Goal: Complete application form: Complete application form

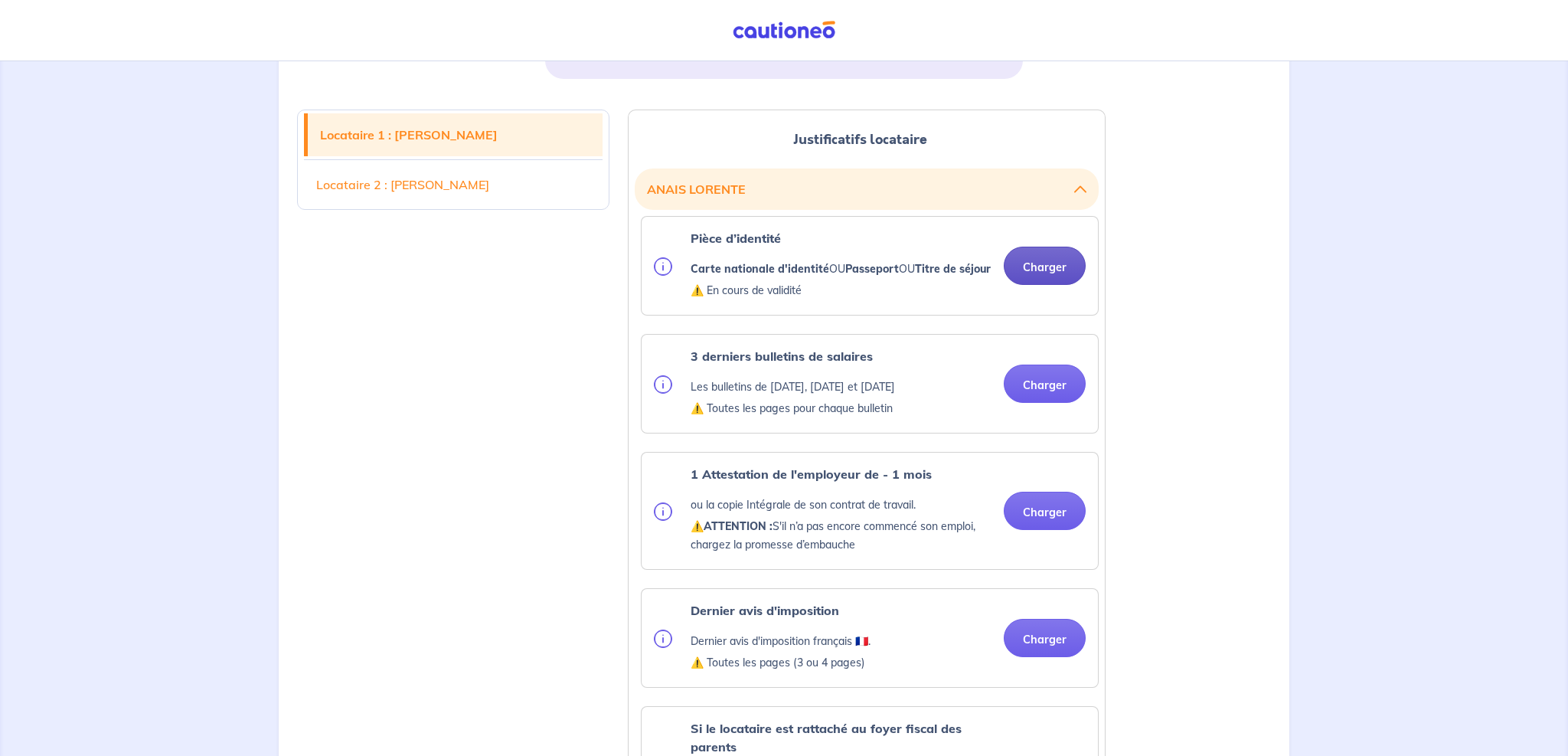
click at [1041, 280] on button "Charger" at bounding box center [1044, 265] width 81 height 38
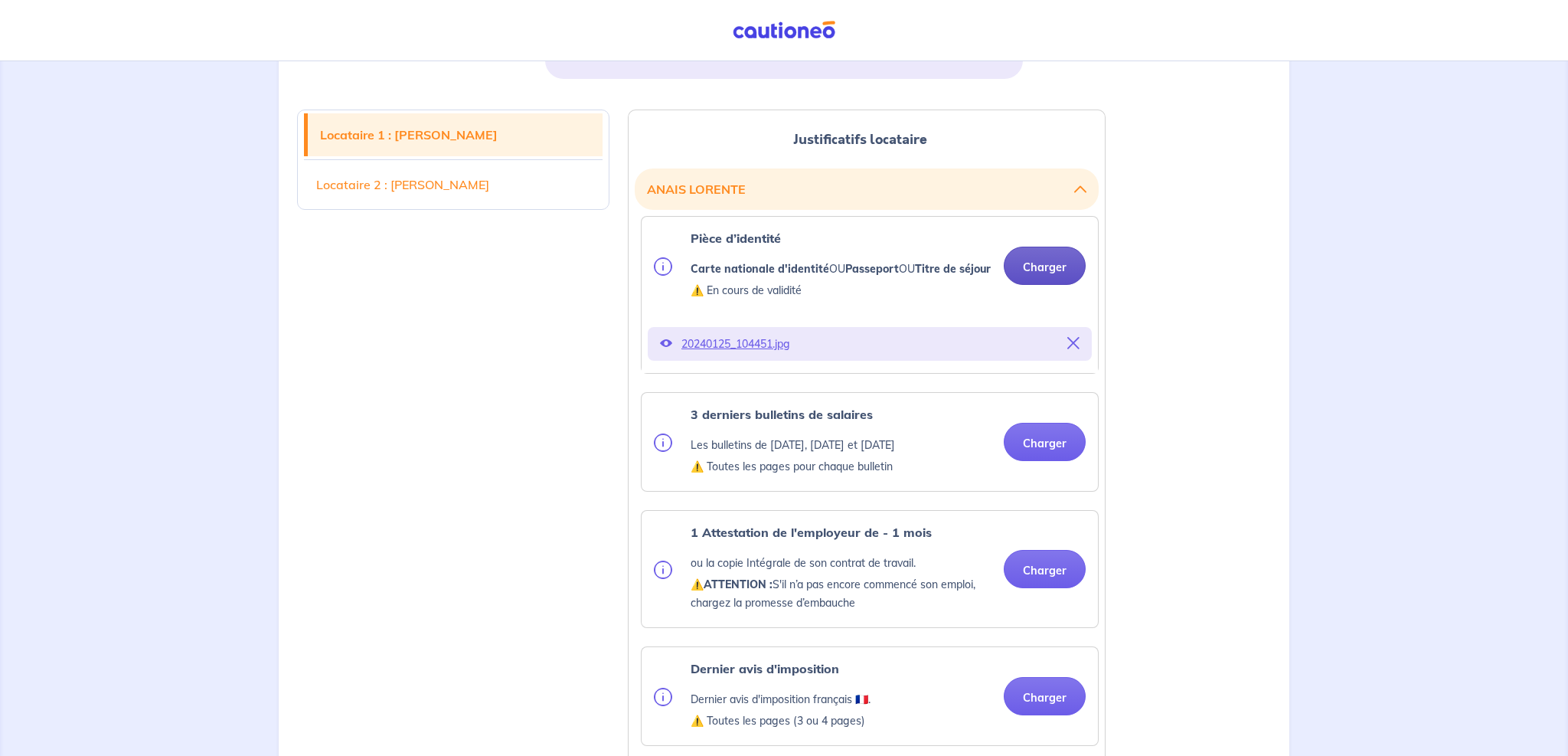
click at [1062, 285] on button "Charger" at bounding box center [1044, 265] width 81 height 38
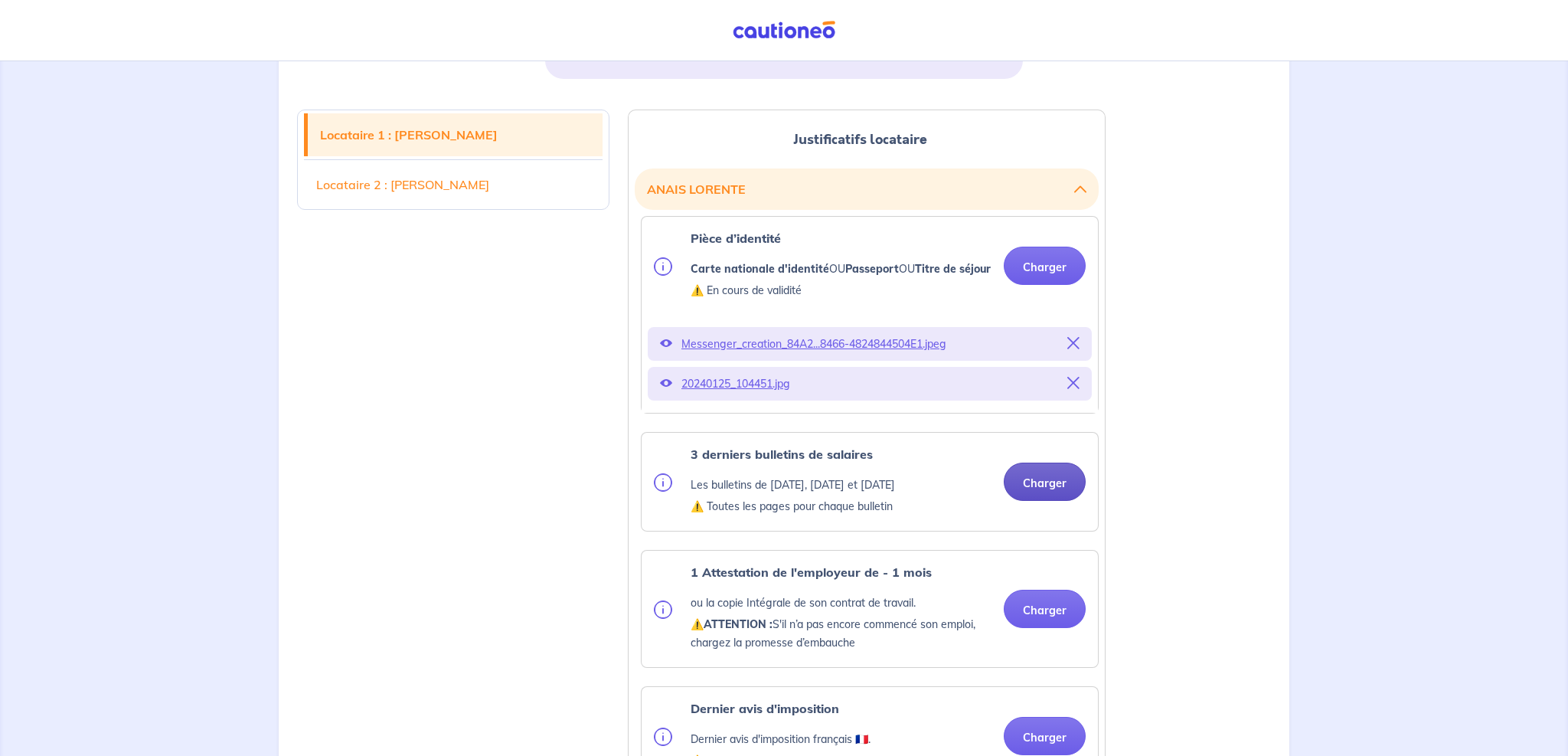
click at [1026, 501] on button "Charger" at bounding box center [1044, 481] width 81 height 38
click at [1046, 497] on button "Charger" at bounding box center [1044, 481] width 81 height 38
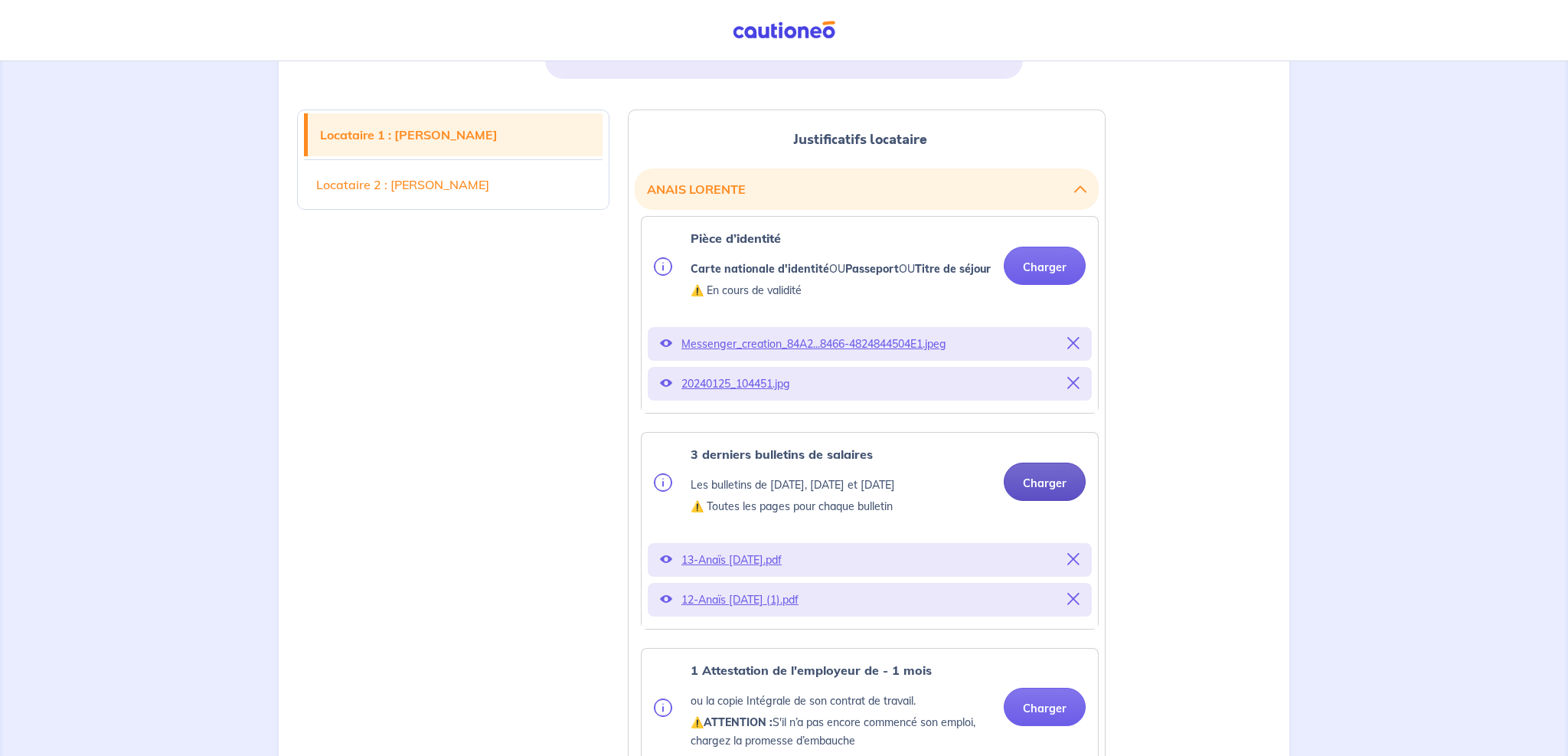
click at [1034, 497] on button "Charger" at bounding box center [1044, 481] width 81 height 38
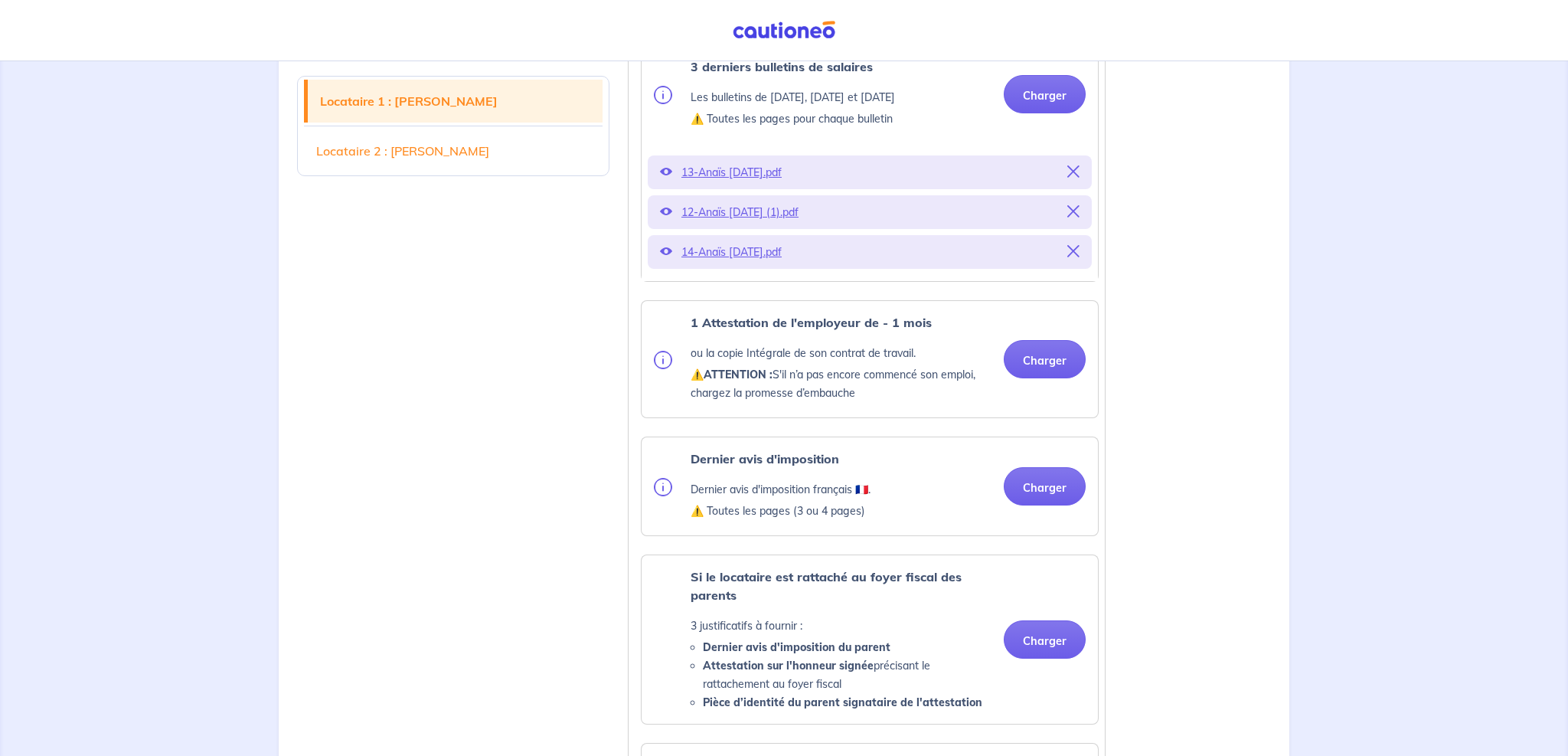
scroll to position [757, 0]
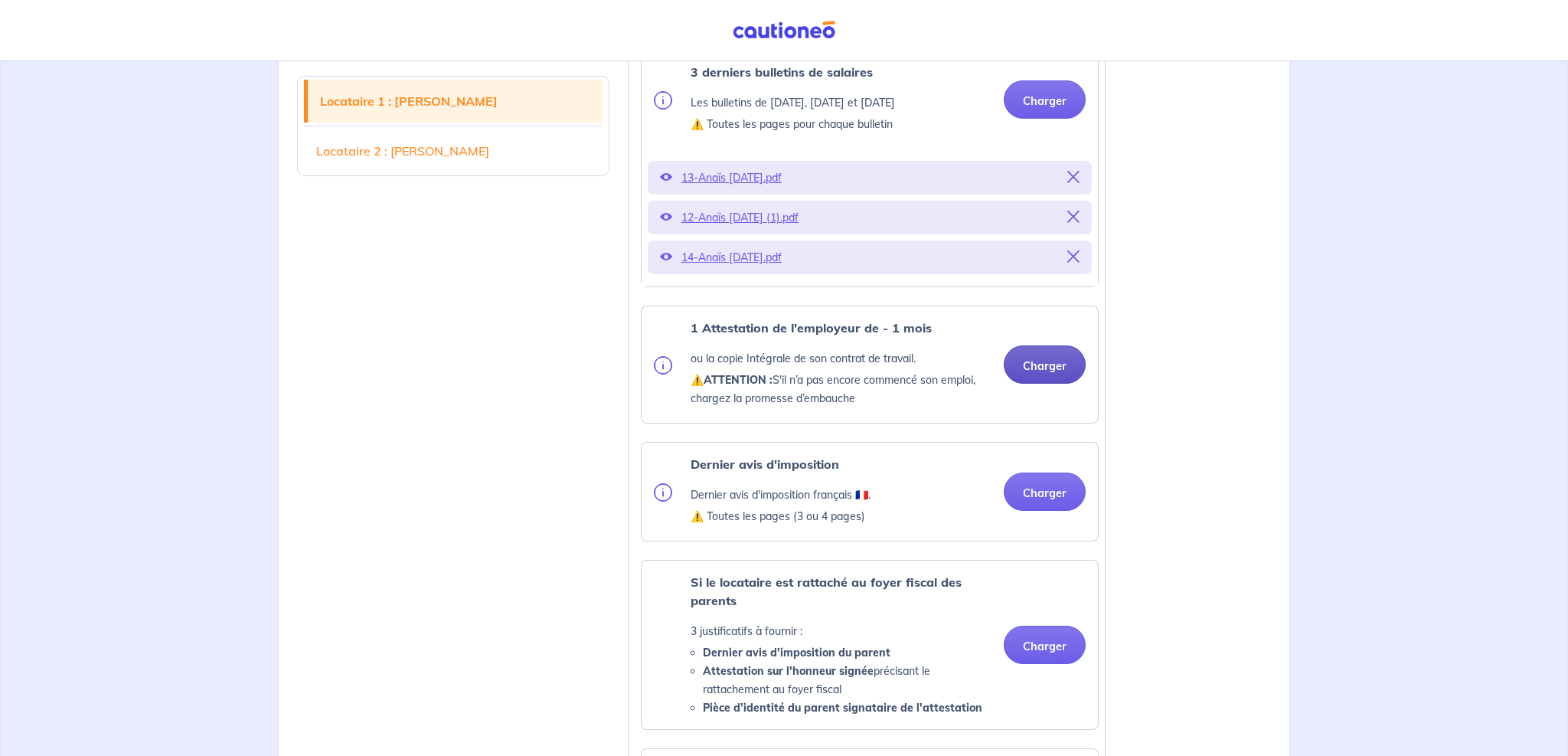
click at [1053, 384] on button "Charger" at bounding box center [1044, 364] width 81 height 38
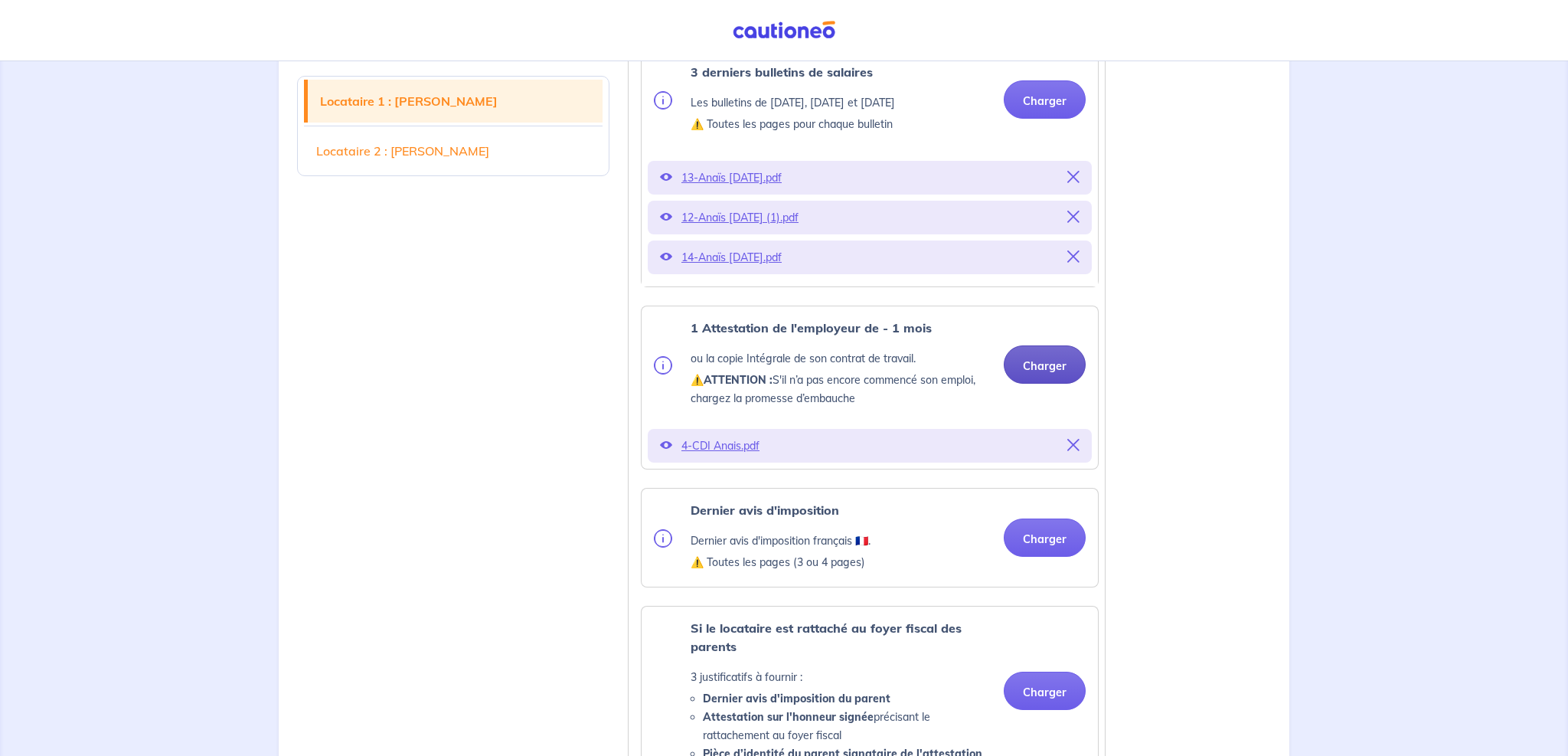
click at [1061, 383] on button "Charger" at bounding box center [1044, 364] width 81 height 38
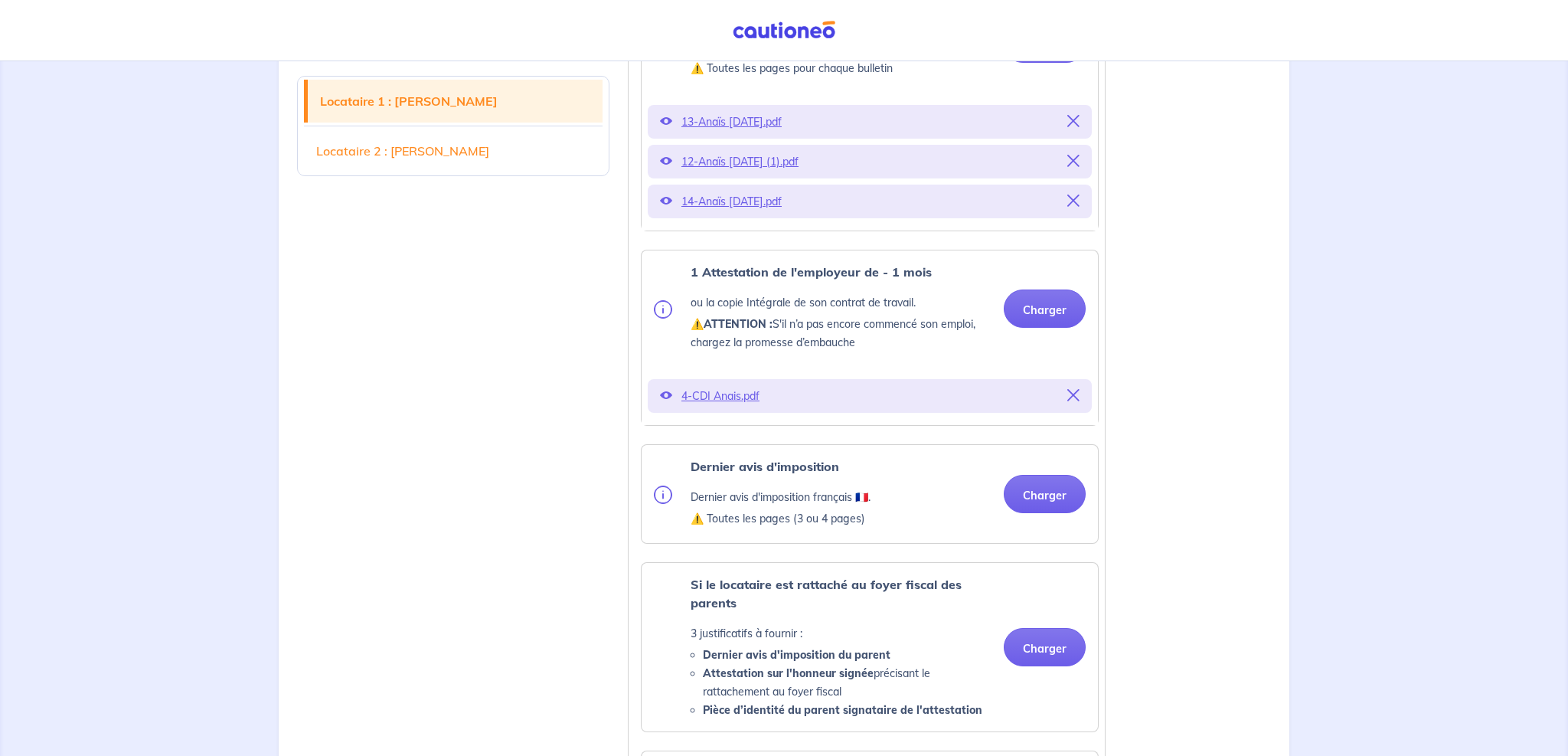
scroll to position [856, 0]
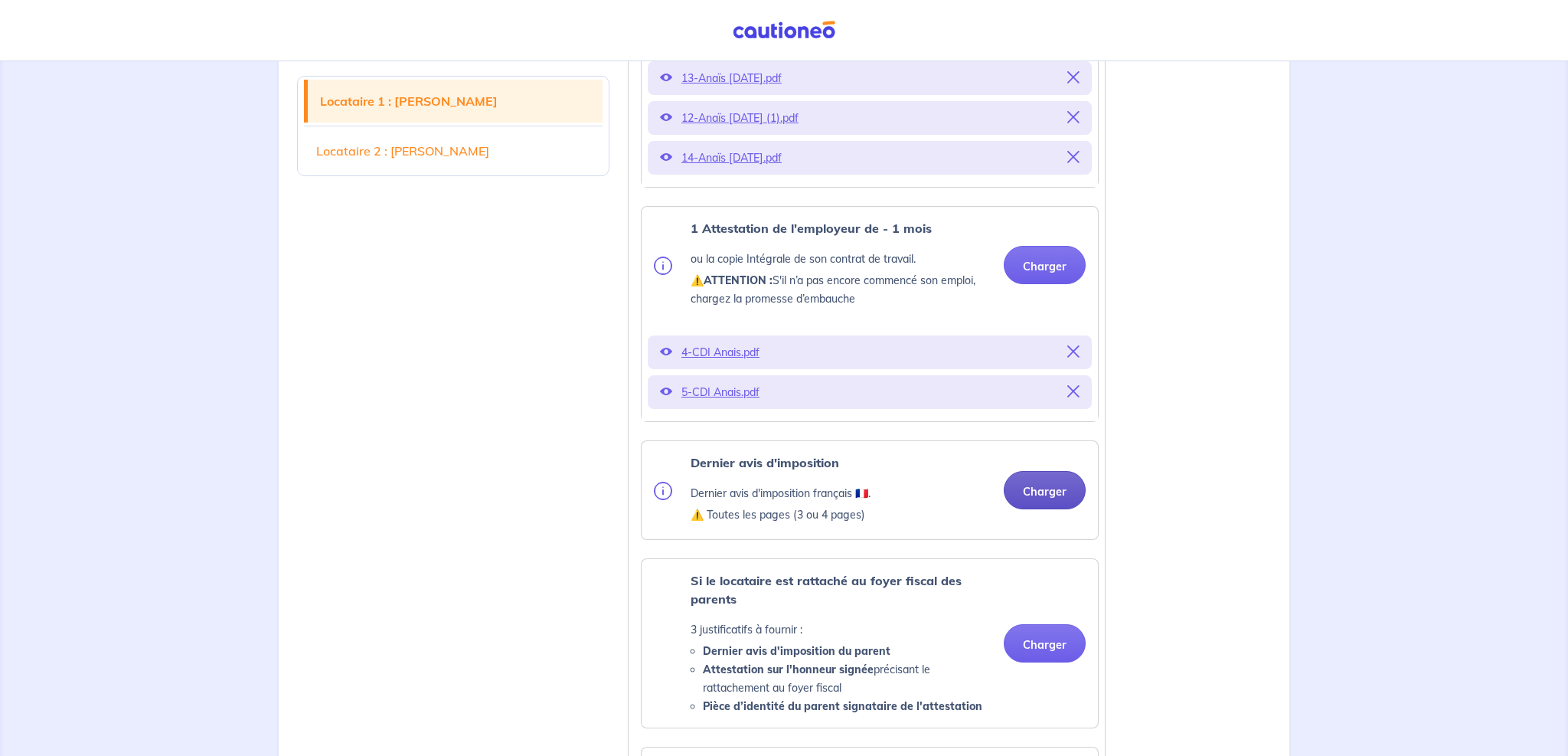
click at [1037, 507] on button "Charger" at bounding box center [1044, 490] width 81 height 38
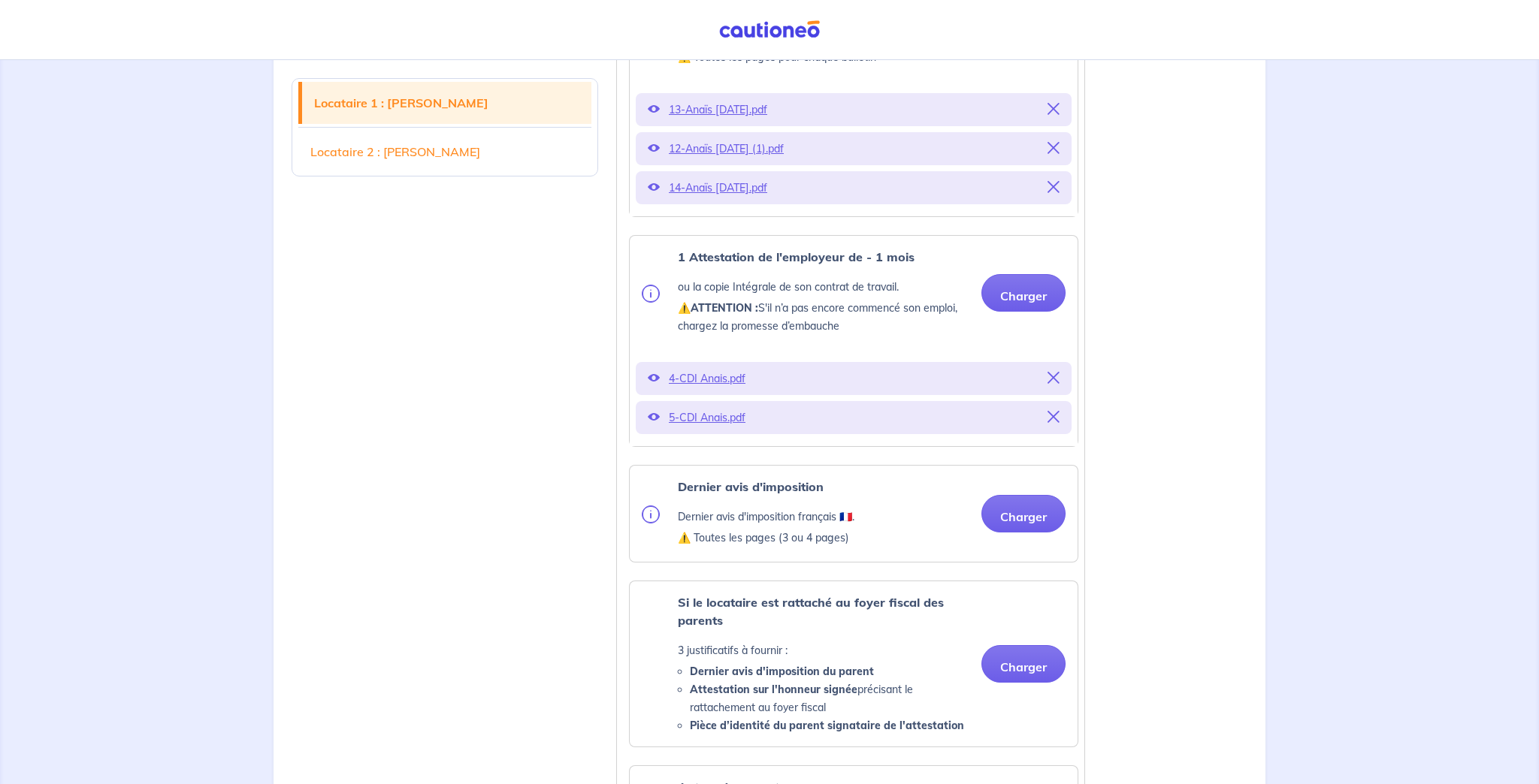
scroll to position [840, 0]
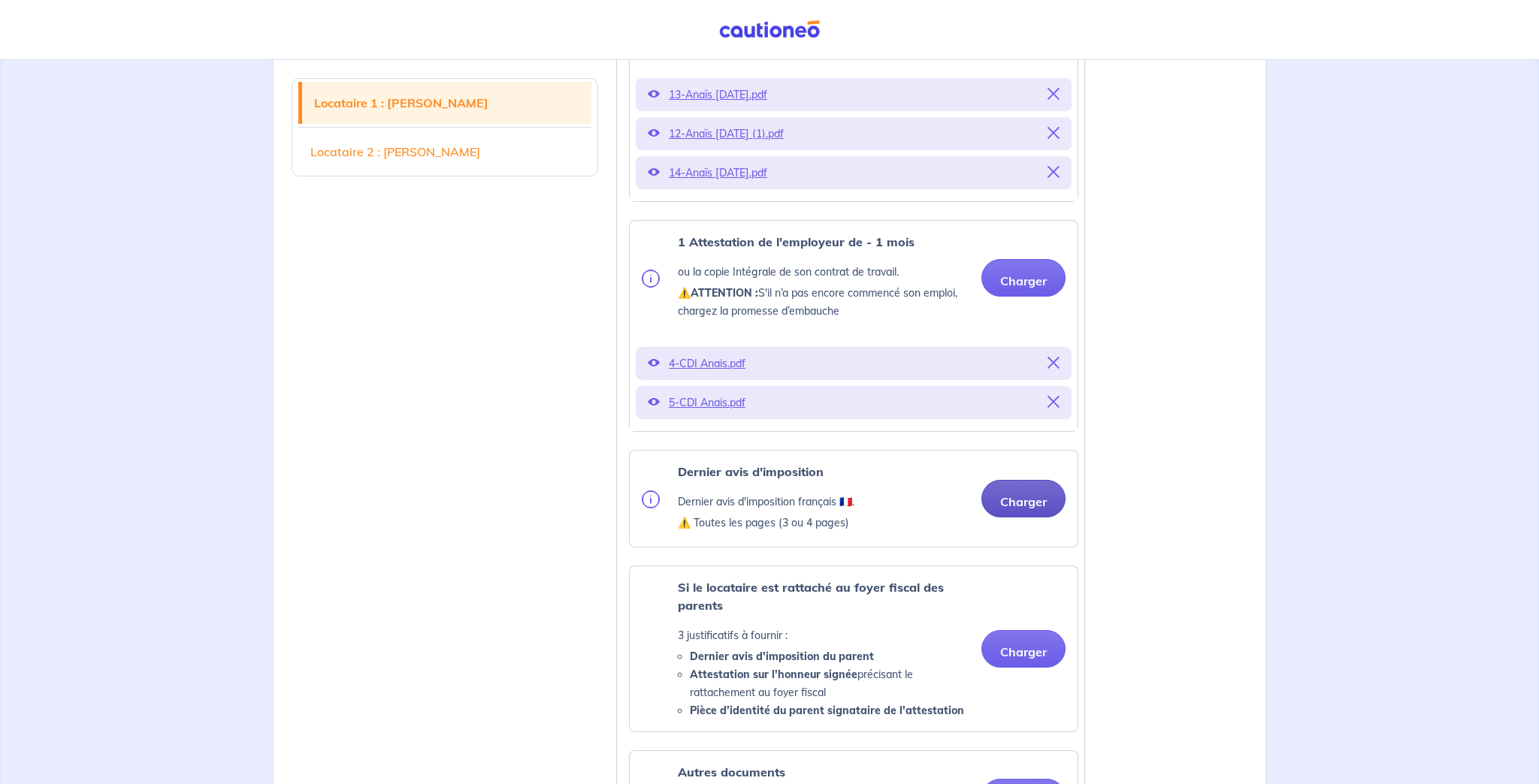
click at [1002, 504] on button "Charger" at bounding box center [1023, 498] width 84 height 38
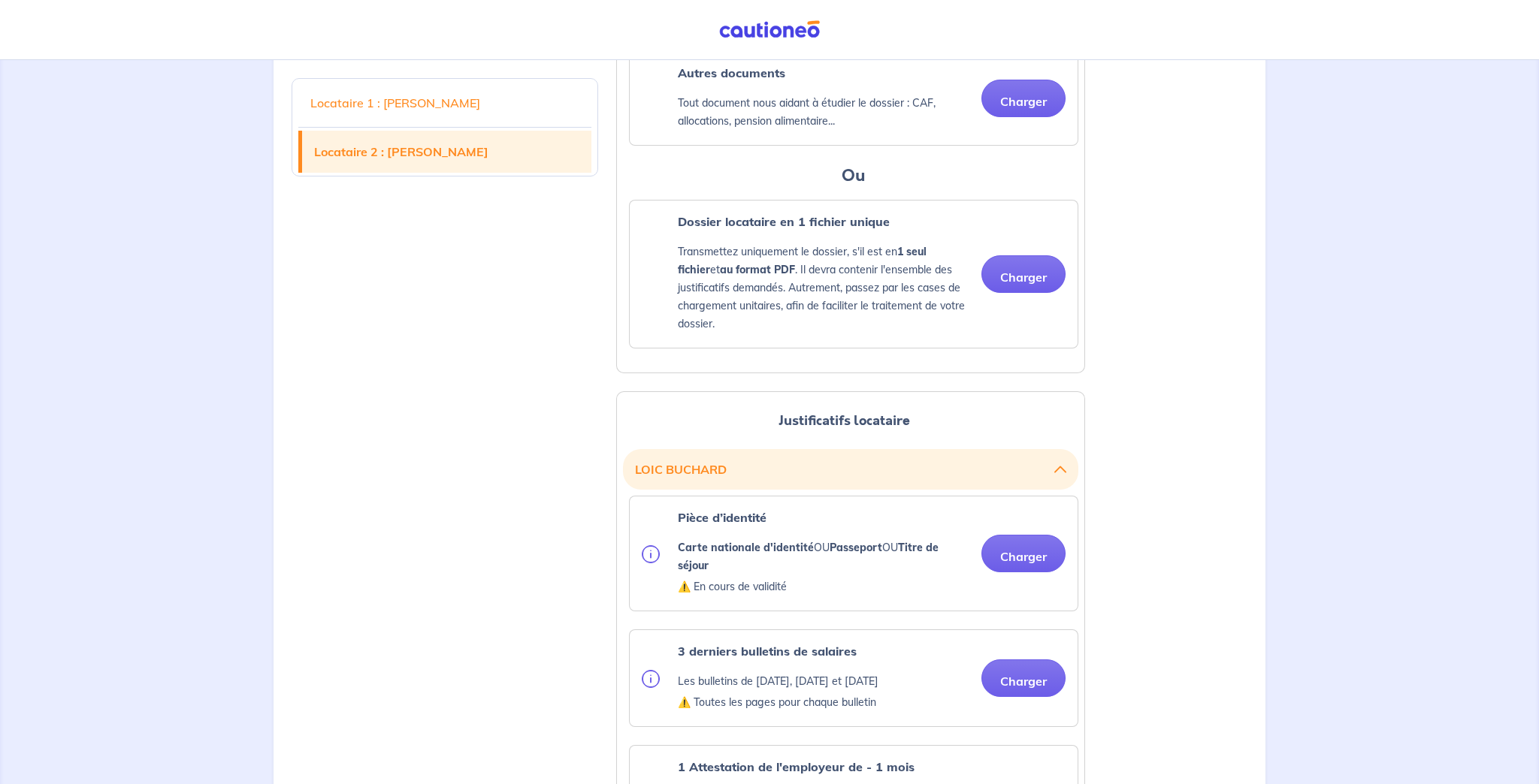
scroll to position [1630, 0]
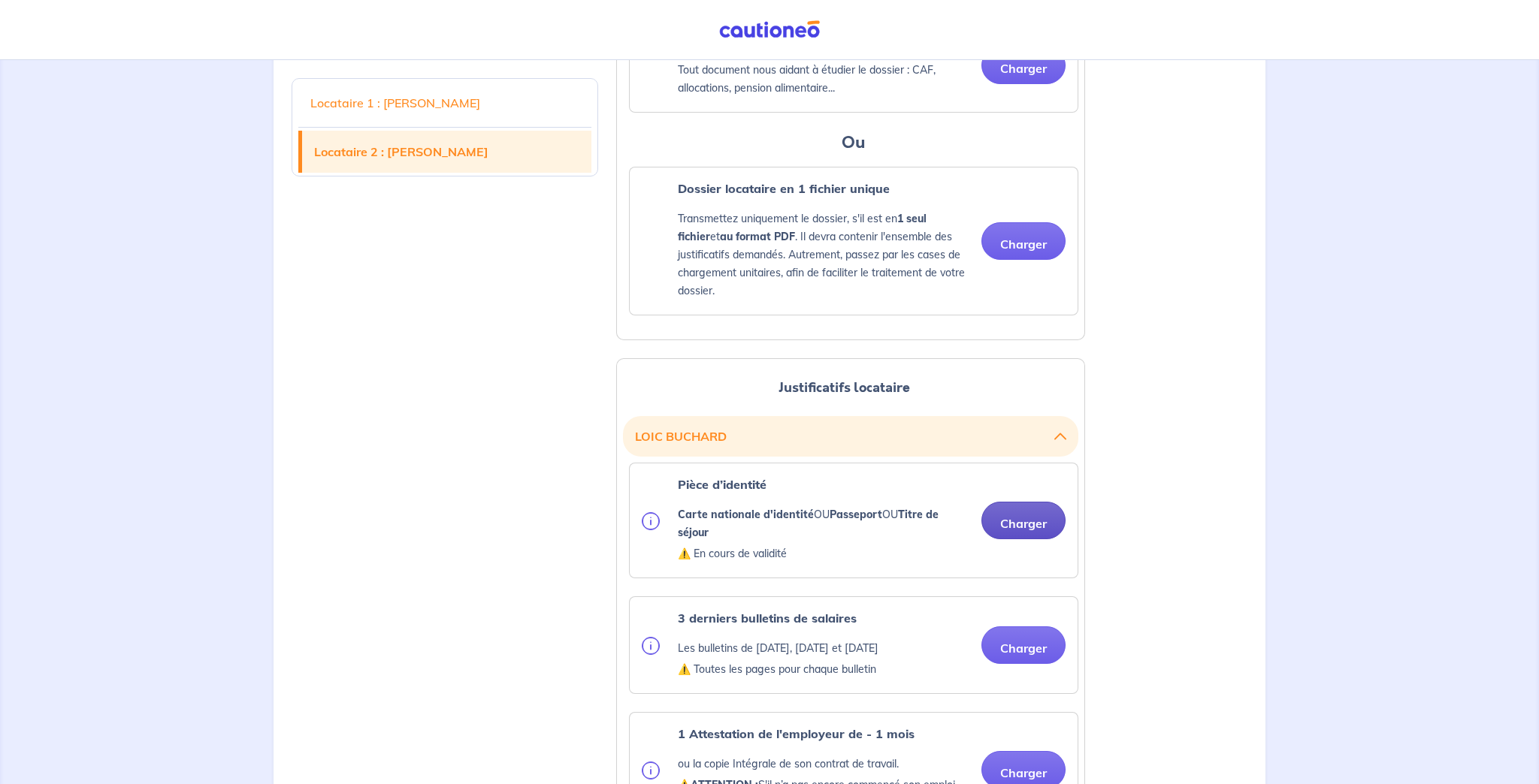
click at [1022, 531] on button "Charger" at bounding box center [1023, 520] width 84 height 38
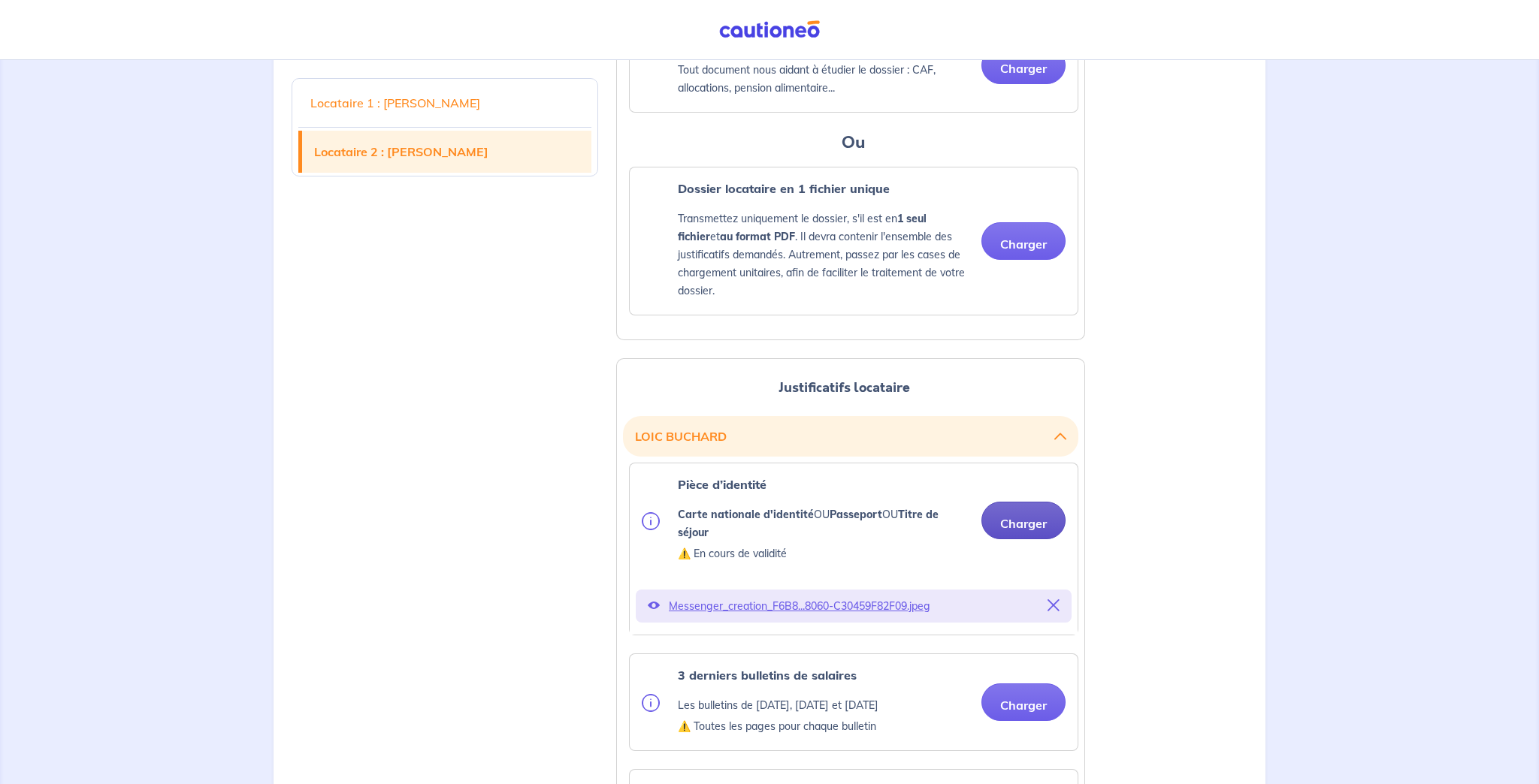
click at [1024, 532] on button "Charger" at bounding box center [1023, 520] width 84 height 38
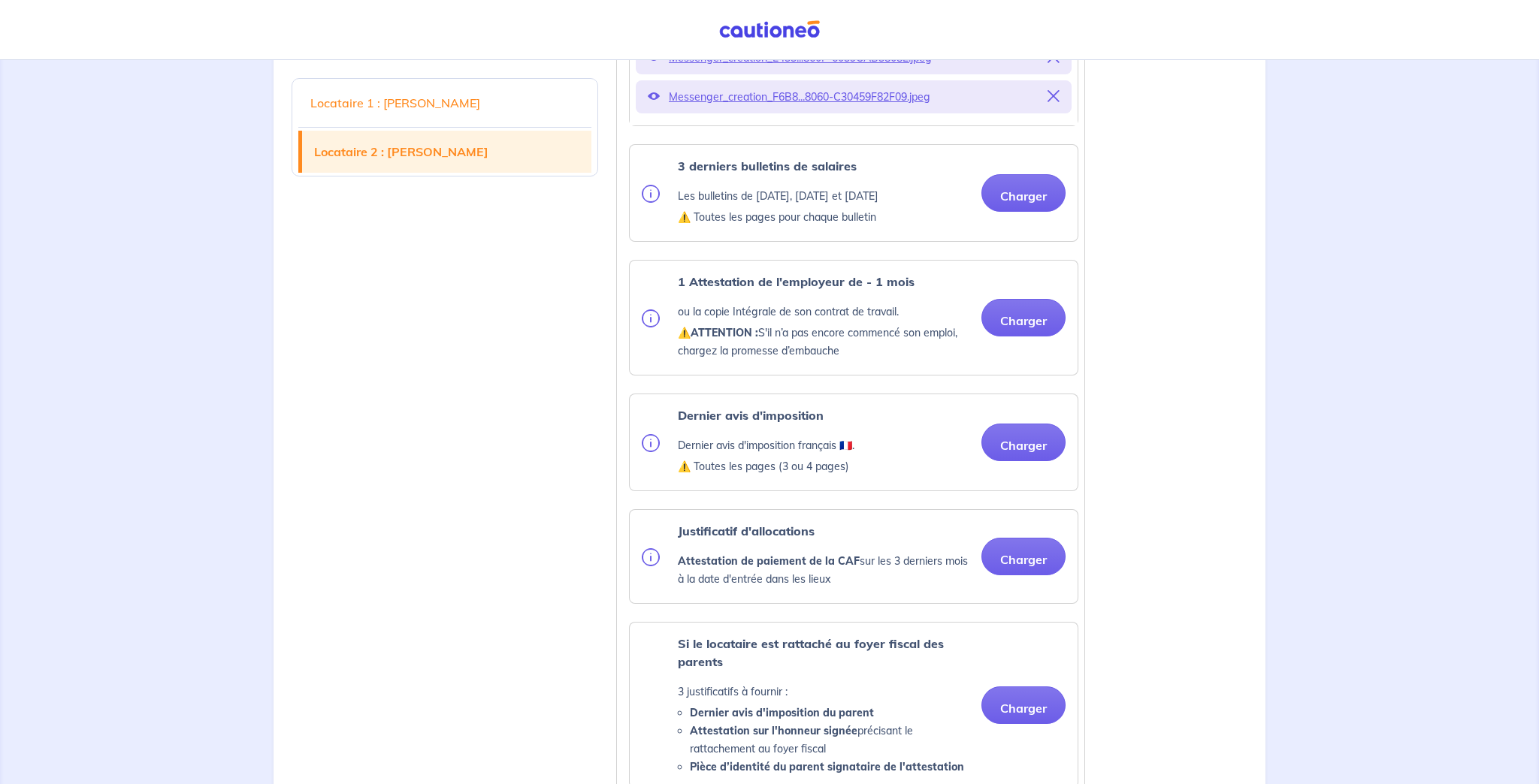
scroll to position [2172, 0]
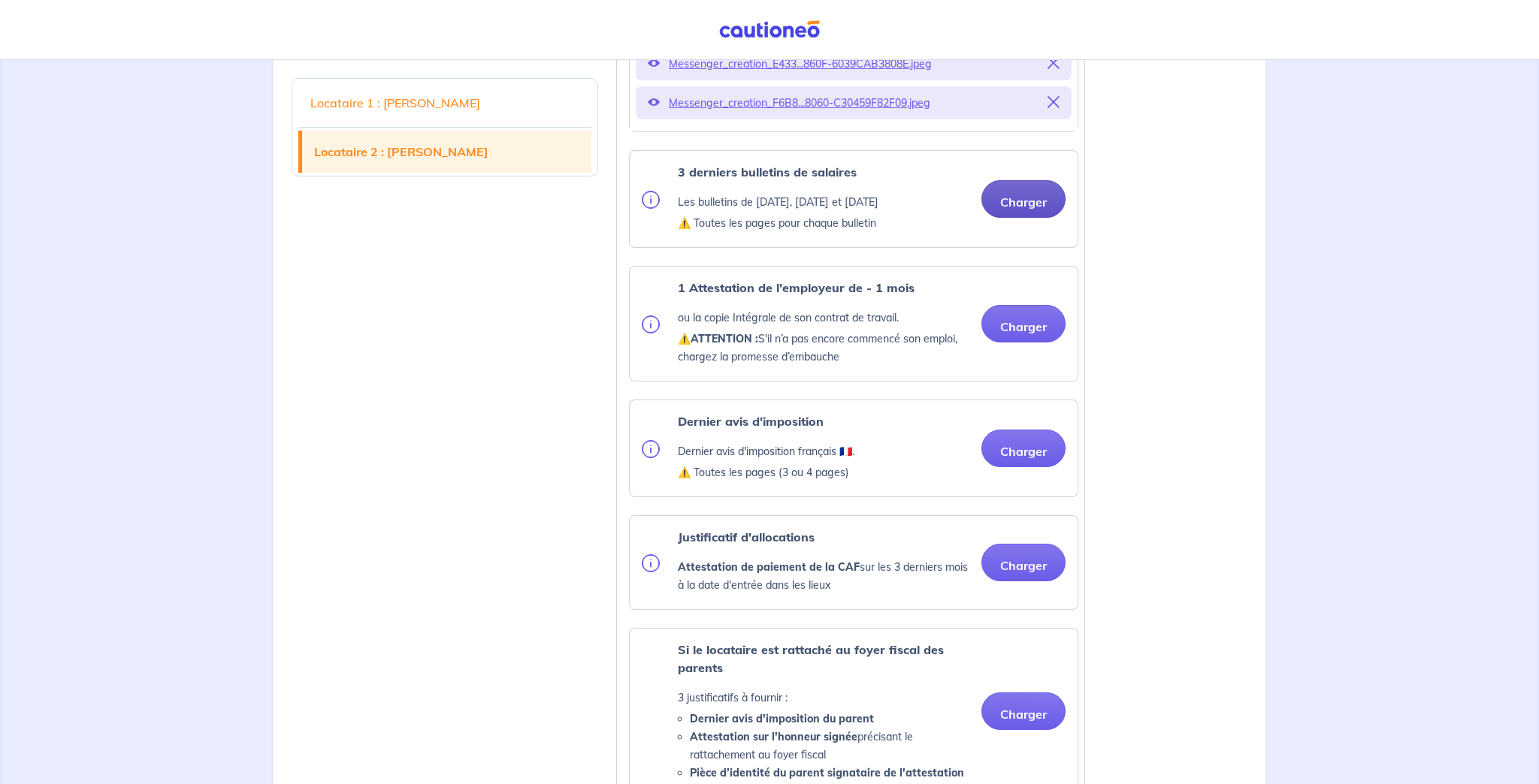
click at [1032, 211] on button "Charger" at bounding box center [1023, 198] width 84 height 38
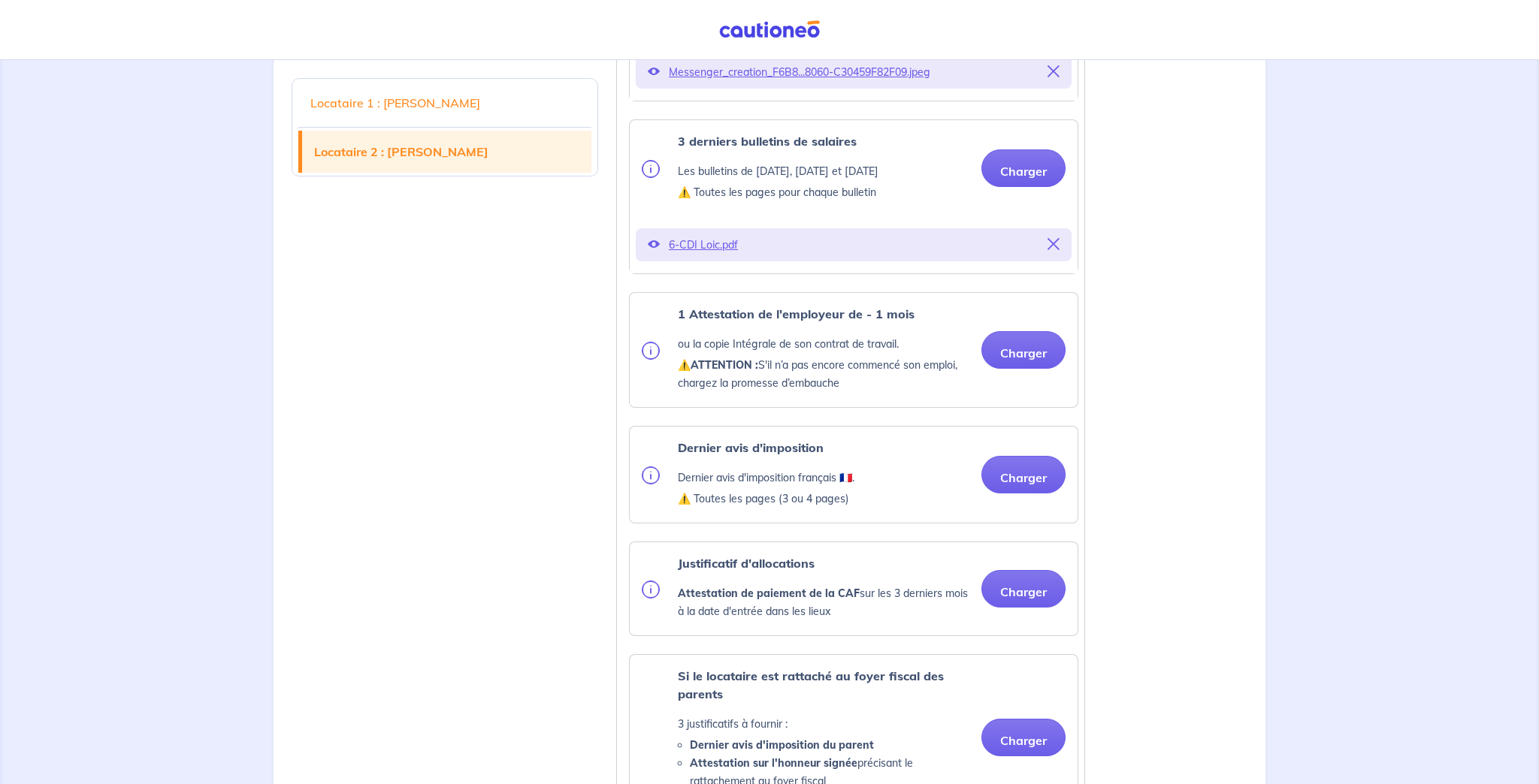
scroll to position [2196, 0]
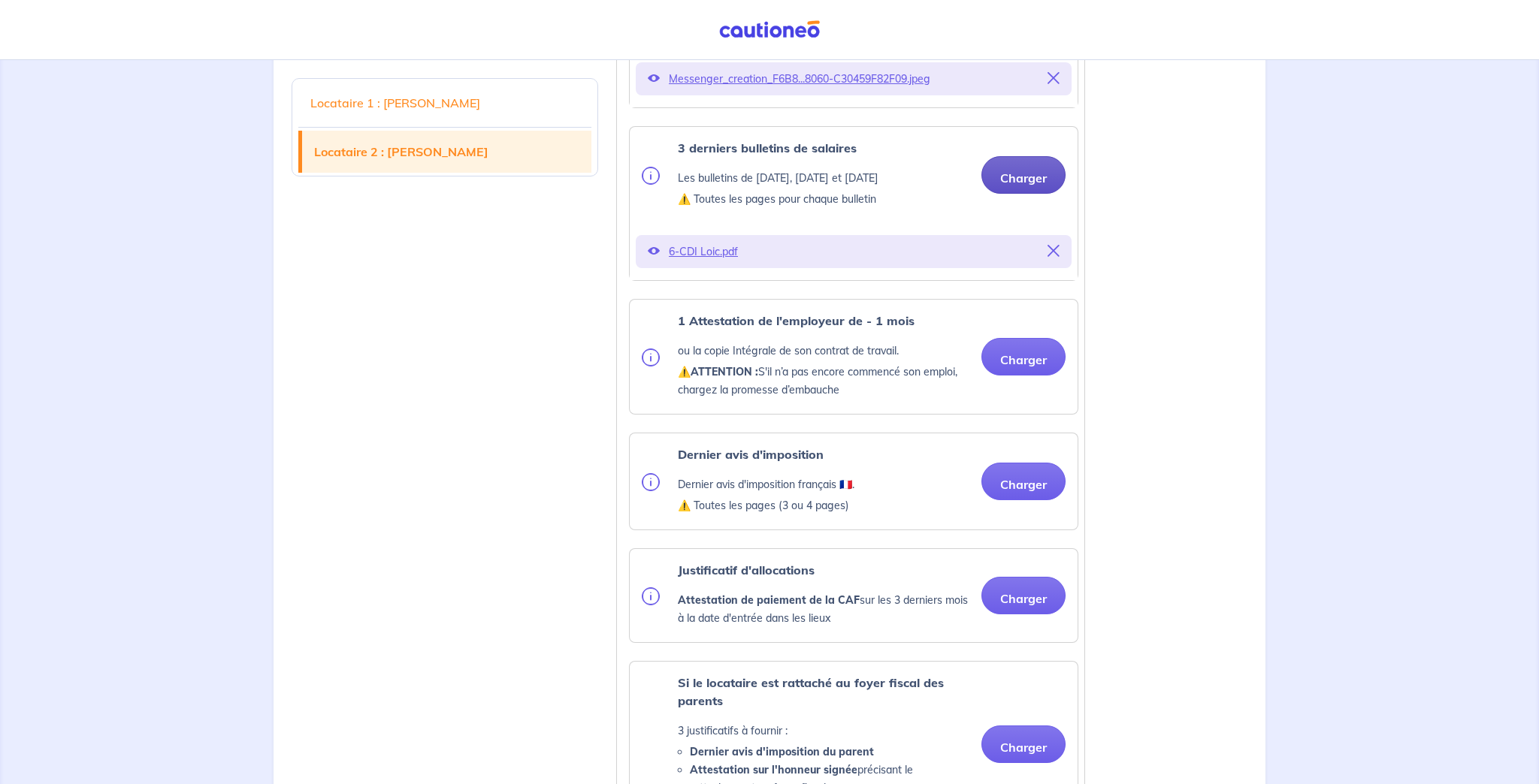
click at [1035, 177] on button "Charger" at bounding box center [1023, 174] width 84 height 38
click at [1012, 170] on button "Charger" at bounding box center [1023, 174] width 84 height 38
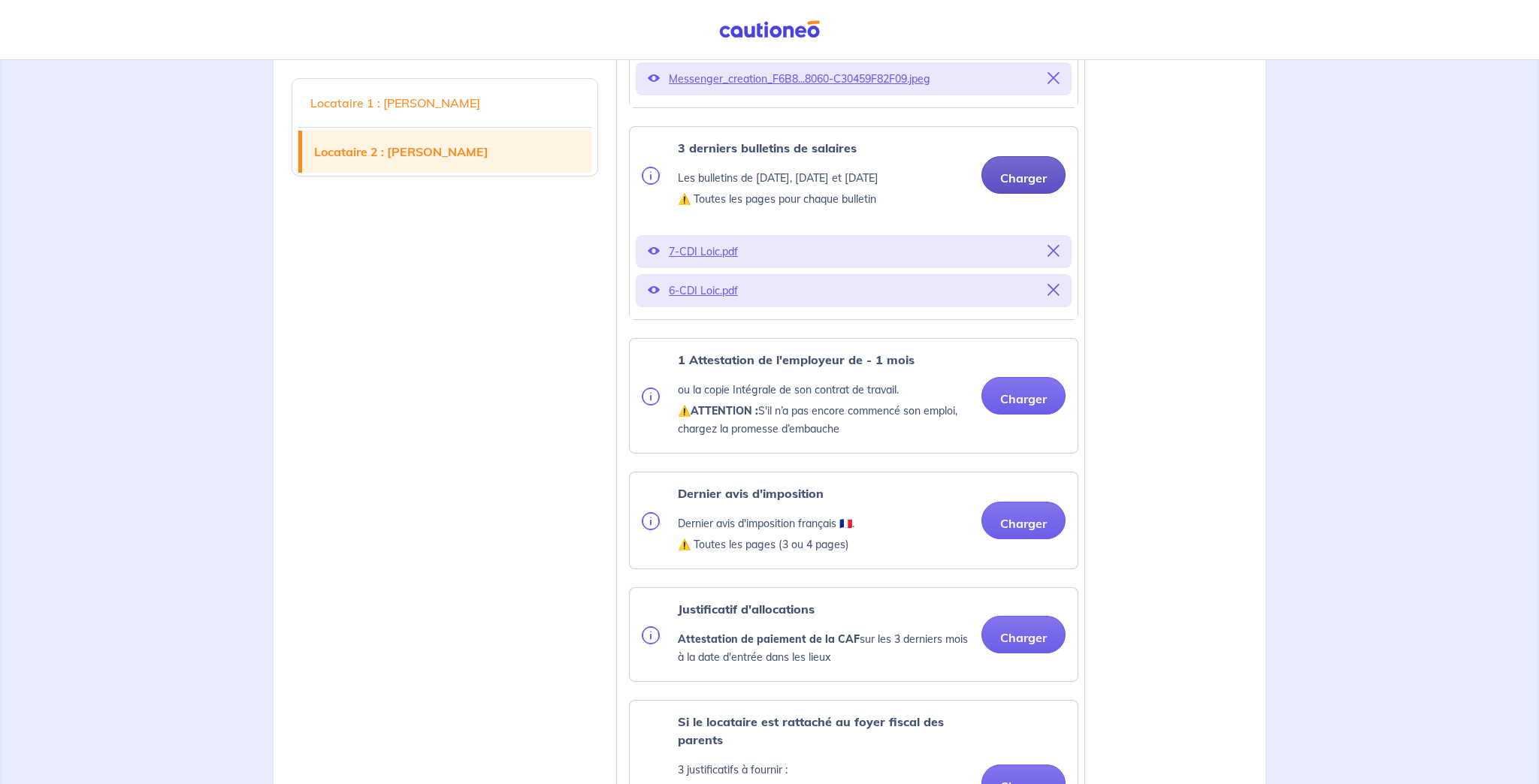
click at [1008, 171] on button "Charger" at bounding box center [1023, 174] width 84 height 38
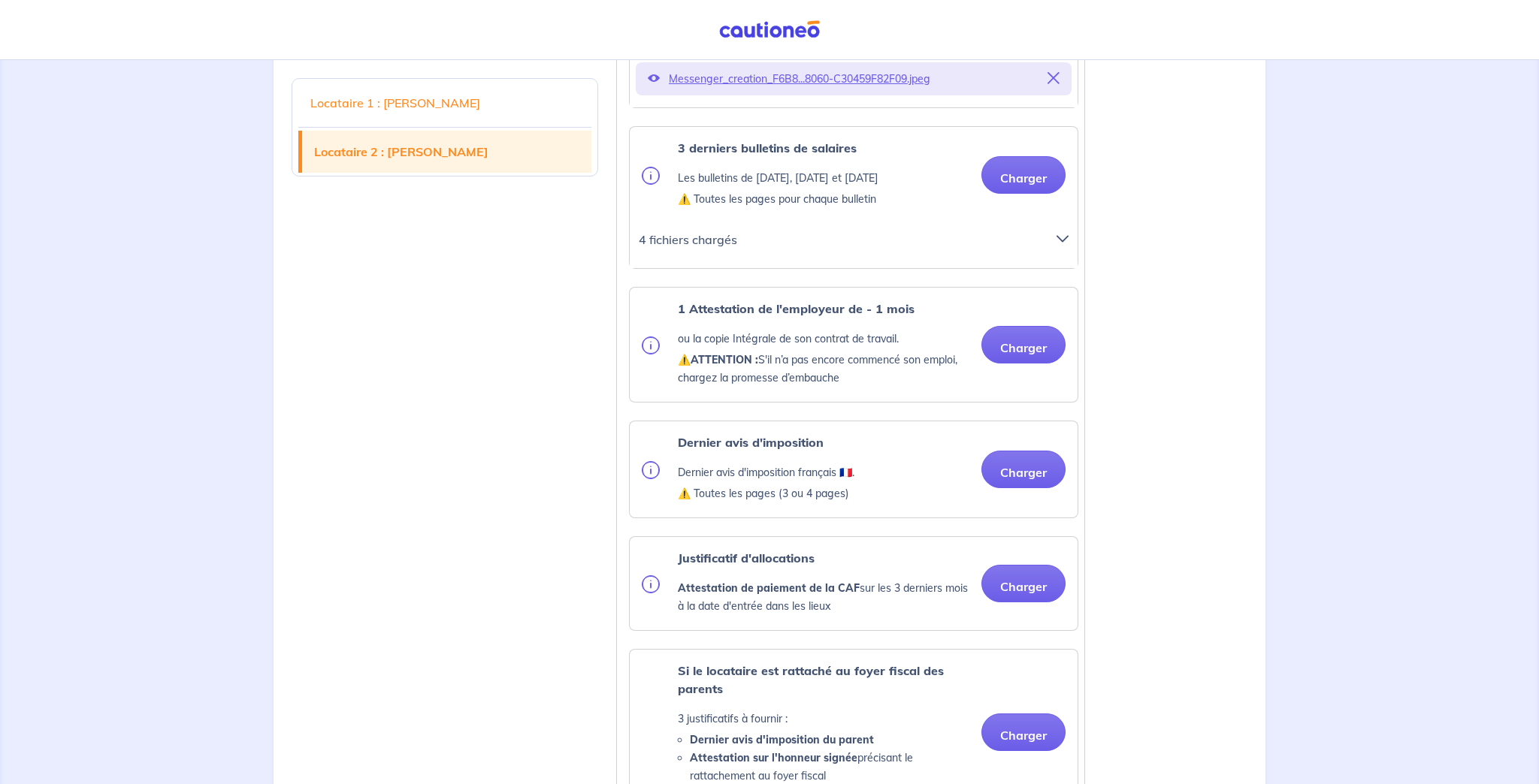
click at [1059, 240] on icon at bounding box center [1062, 239] width 12 height 12
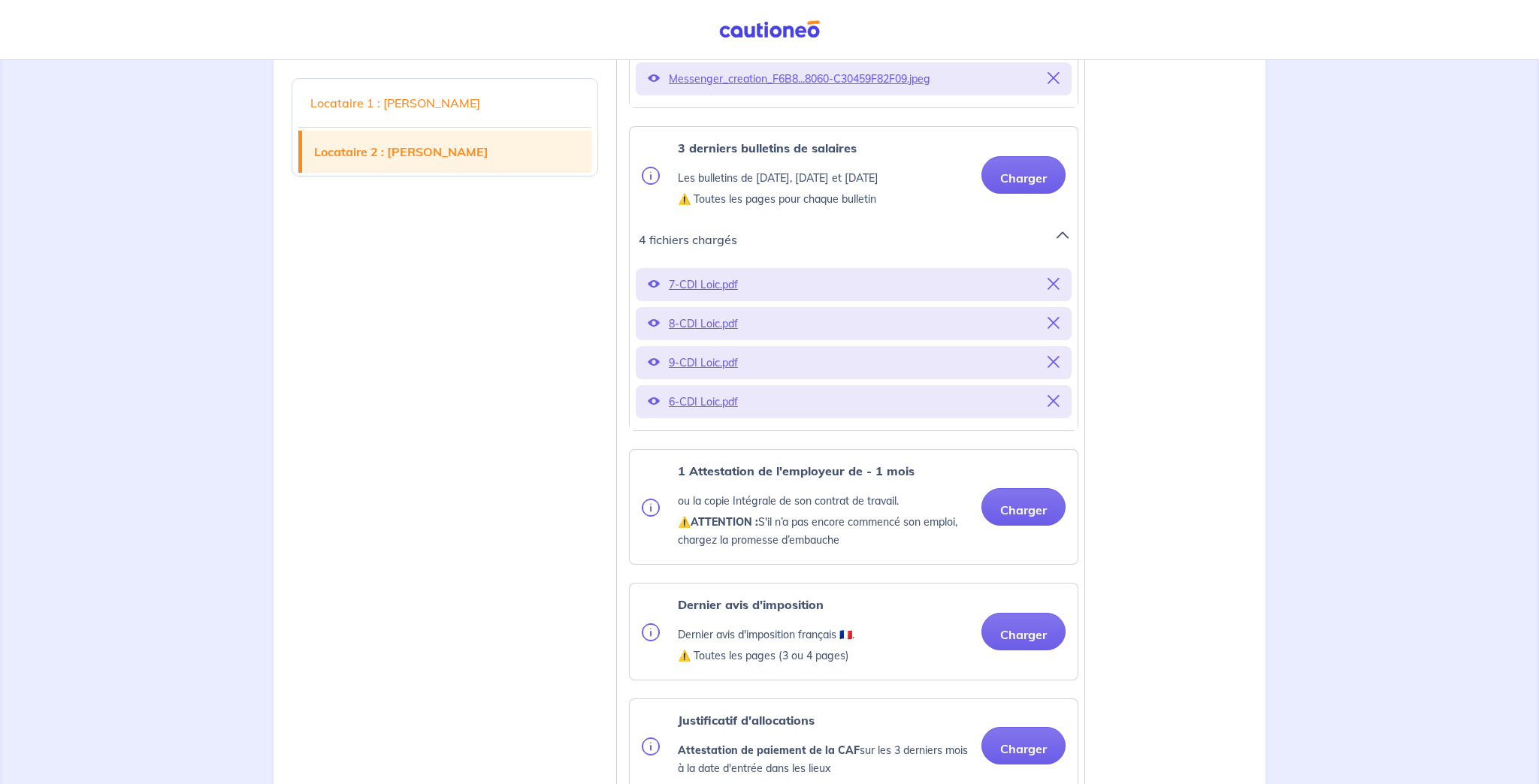
click at [1053, 283] on icon at bounding box center [1053, 284] width 12 height 12
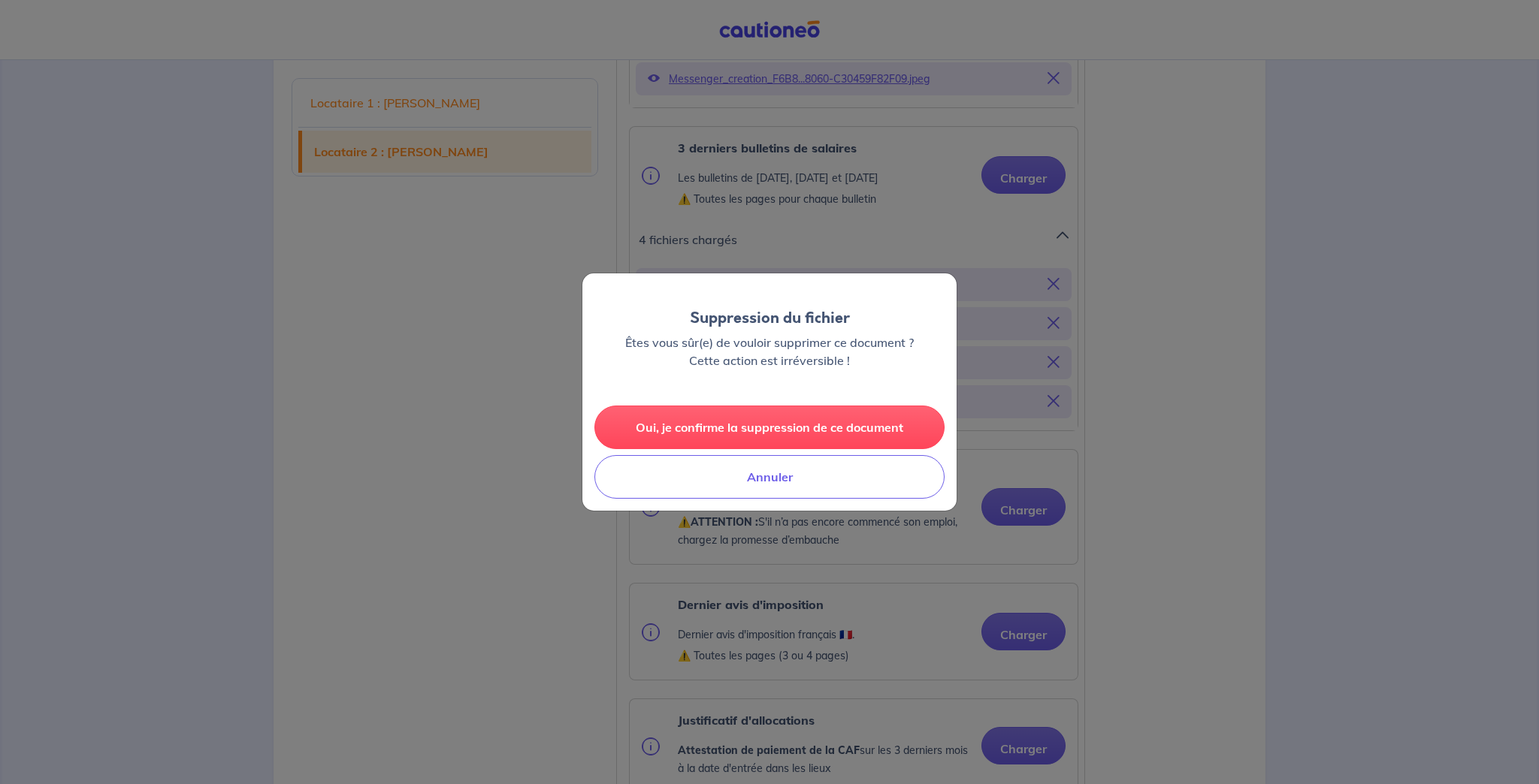
drag, startPoint x: 847, startPoint y: 434, endPoint x: 864, endPoint y: 429, distance: 17.7
click at [847, 434] on button "Oui, je confirme la suppression de ce document" at bounding box center [769, 427] width 350 height 43
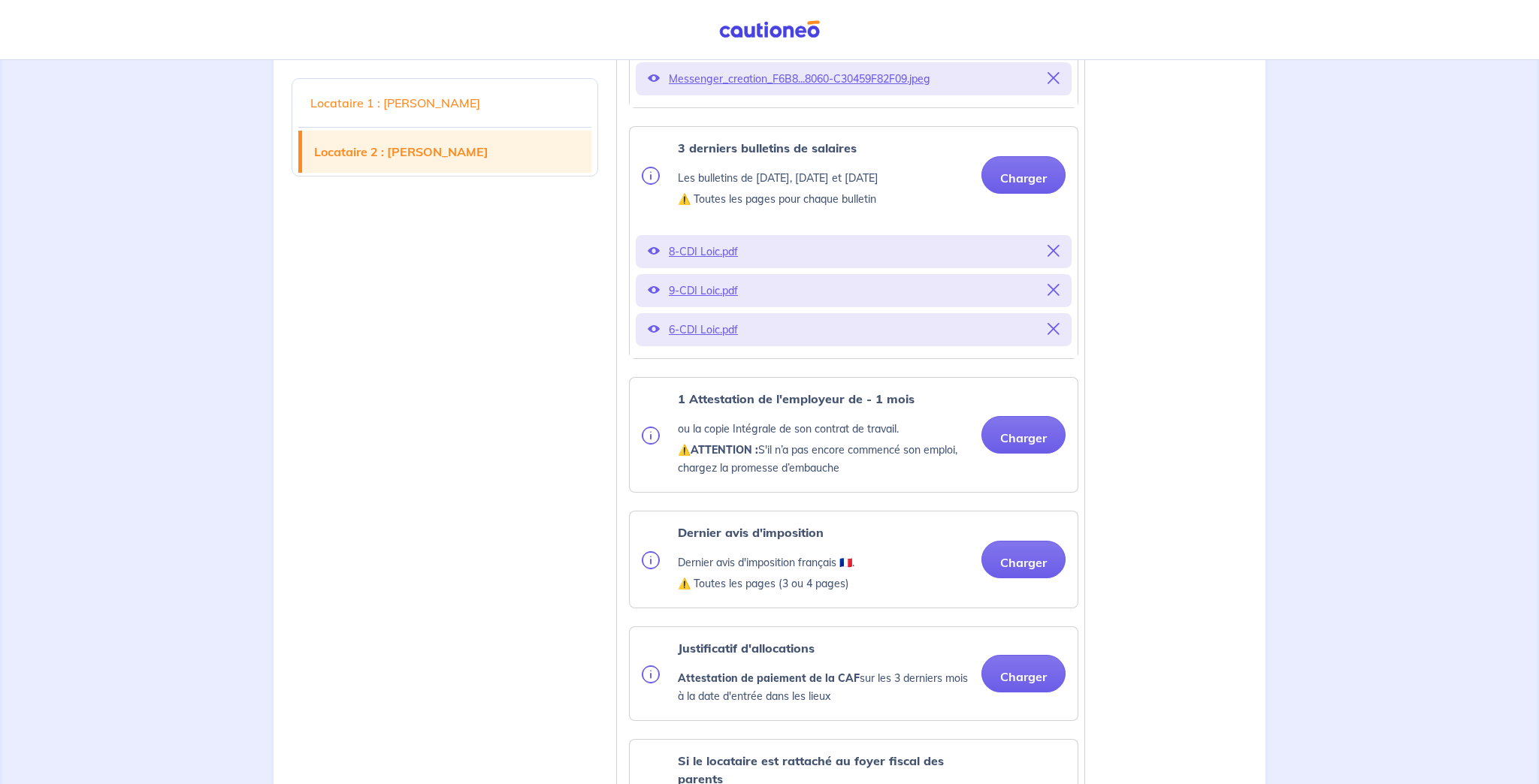
click at [1048, 327] on icon at bounding box center [1053, 328] width 12 height 12
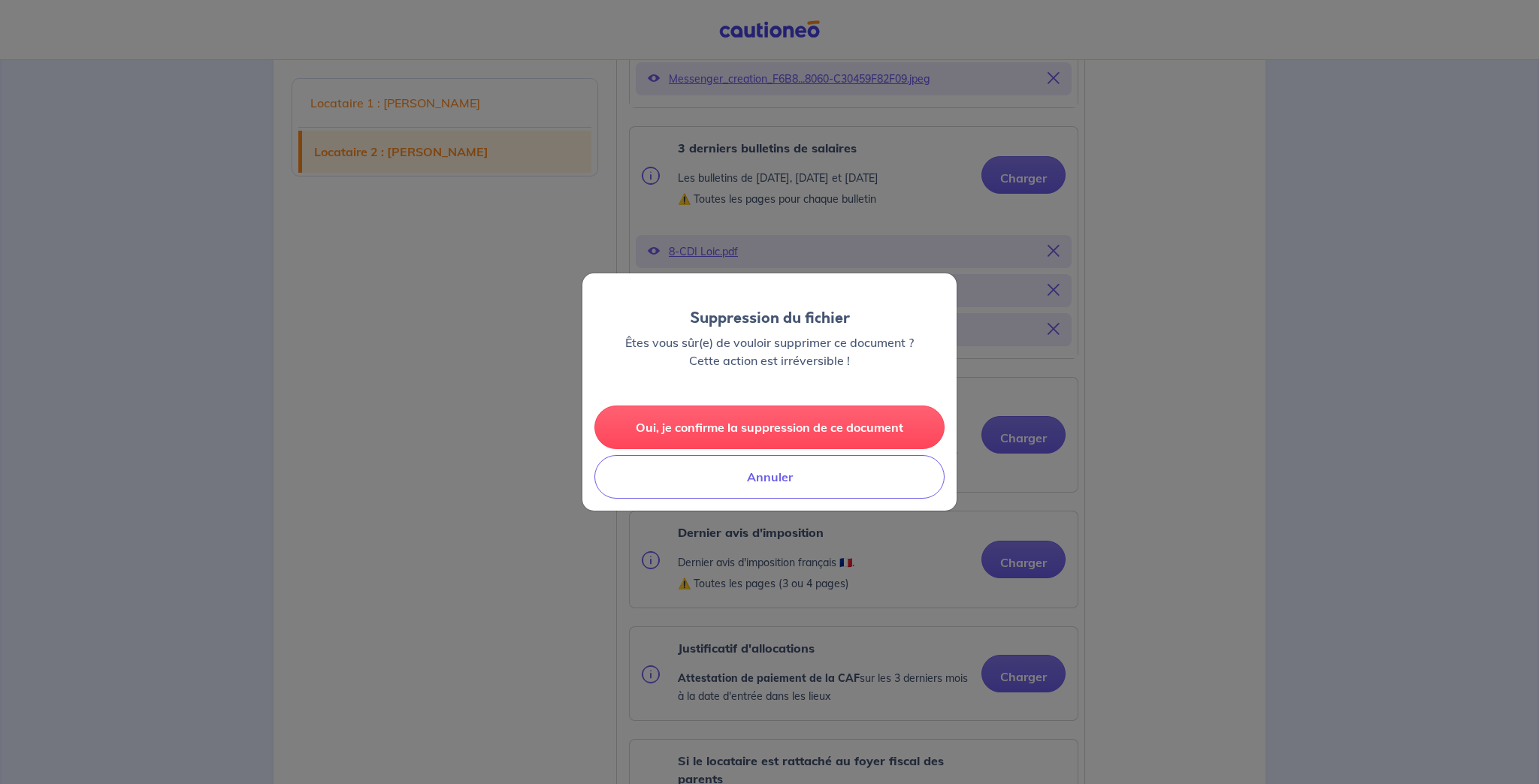
drag, startPoint x: 896, startPoint y: 416, endPoint x: 906, endPoint y: 413, distance: 10.4
click at [896, 416] on button "Oui, je confirme la suppression de ce document" at bounding box center [769, 427] width 350 height 43
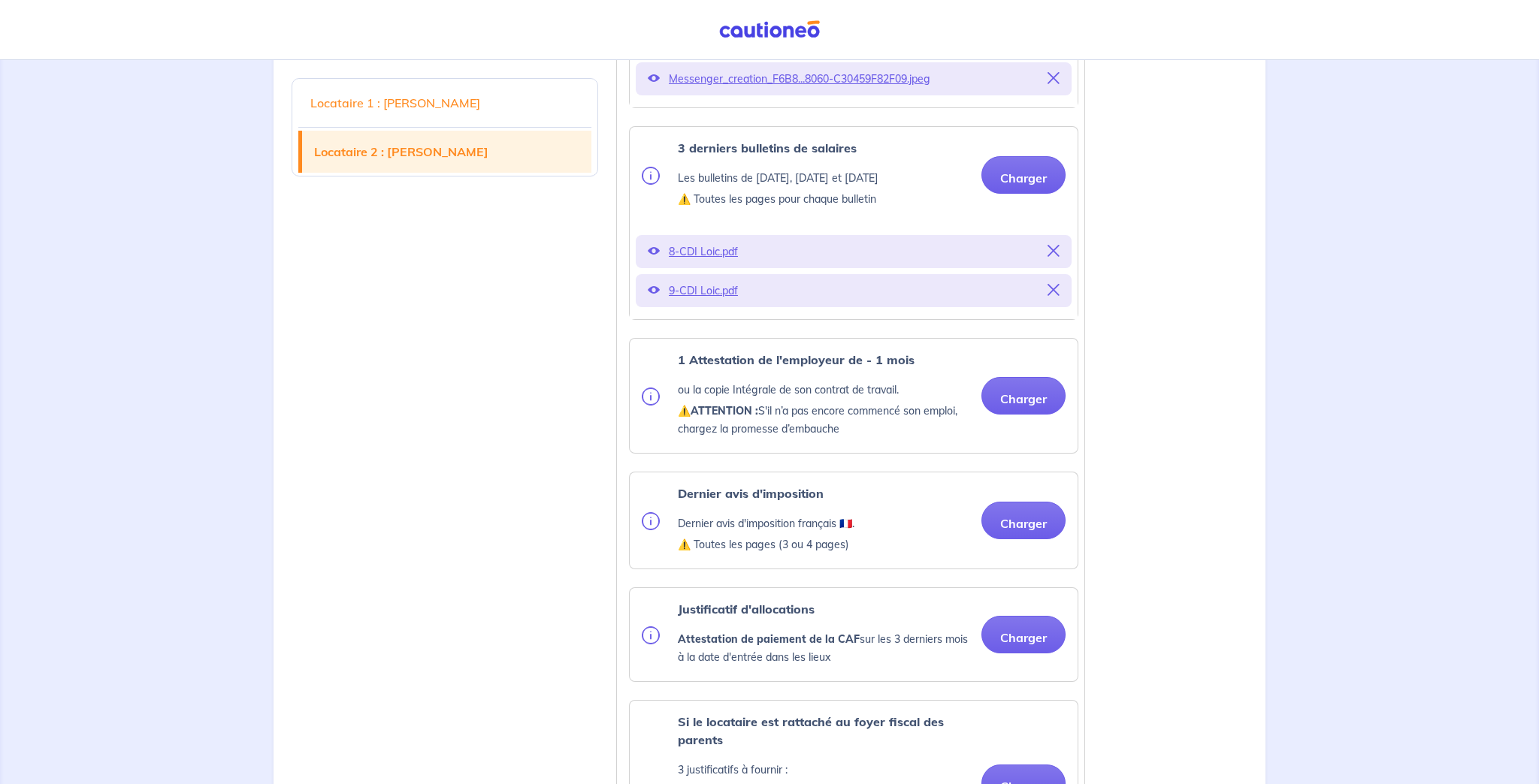
click at [1057, 292] on icon at bounding box center [1053, 290] width 12 height 12
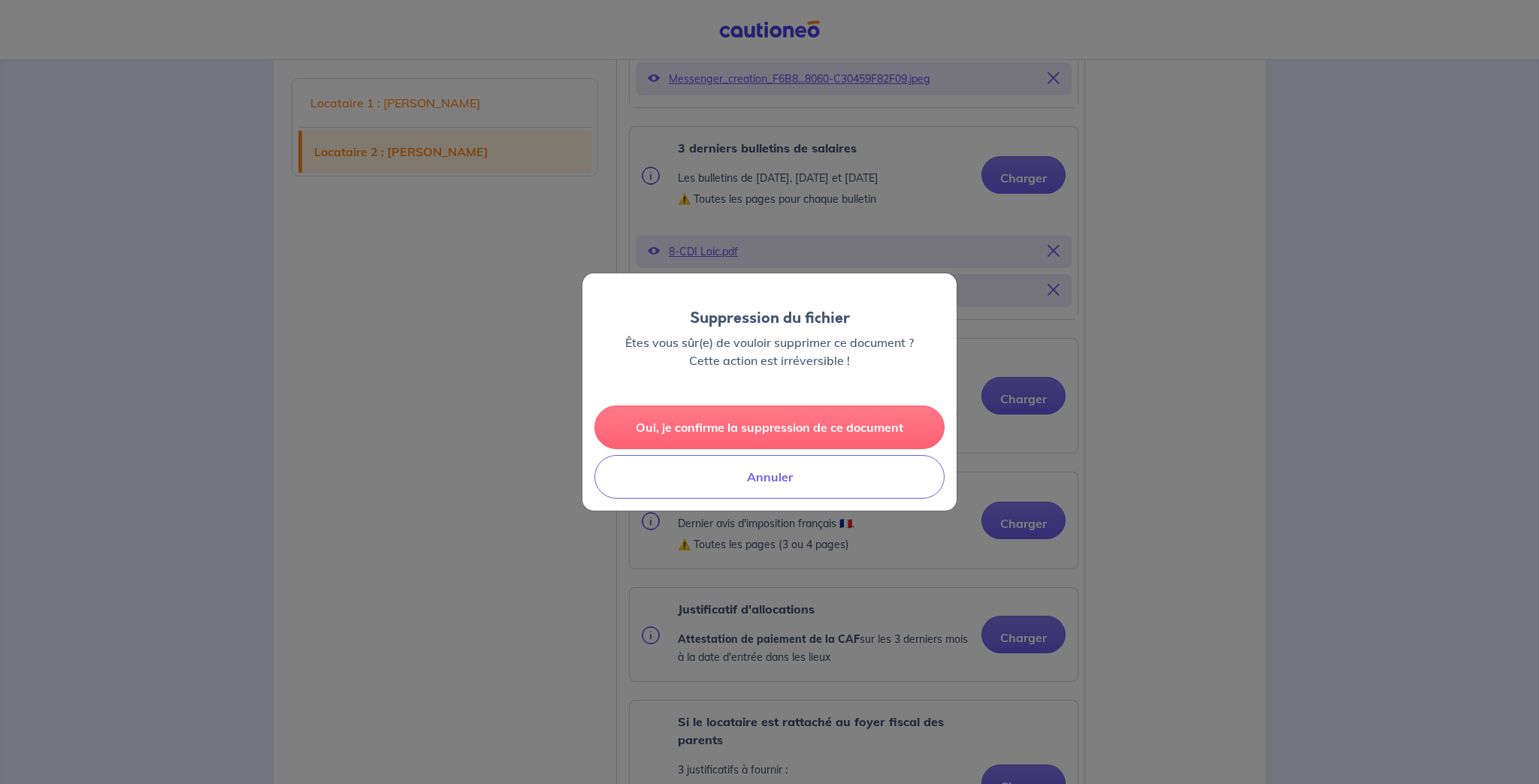
click at [850, 420] on button "Oui, je confirme la suppression de ce document" at bounding box center [769, 427] width 350 height 43
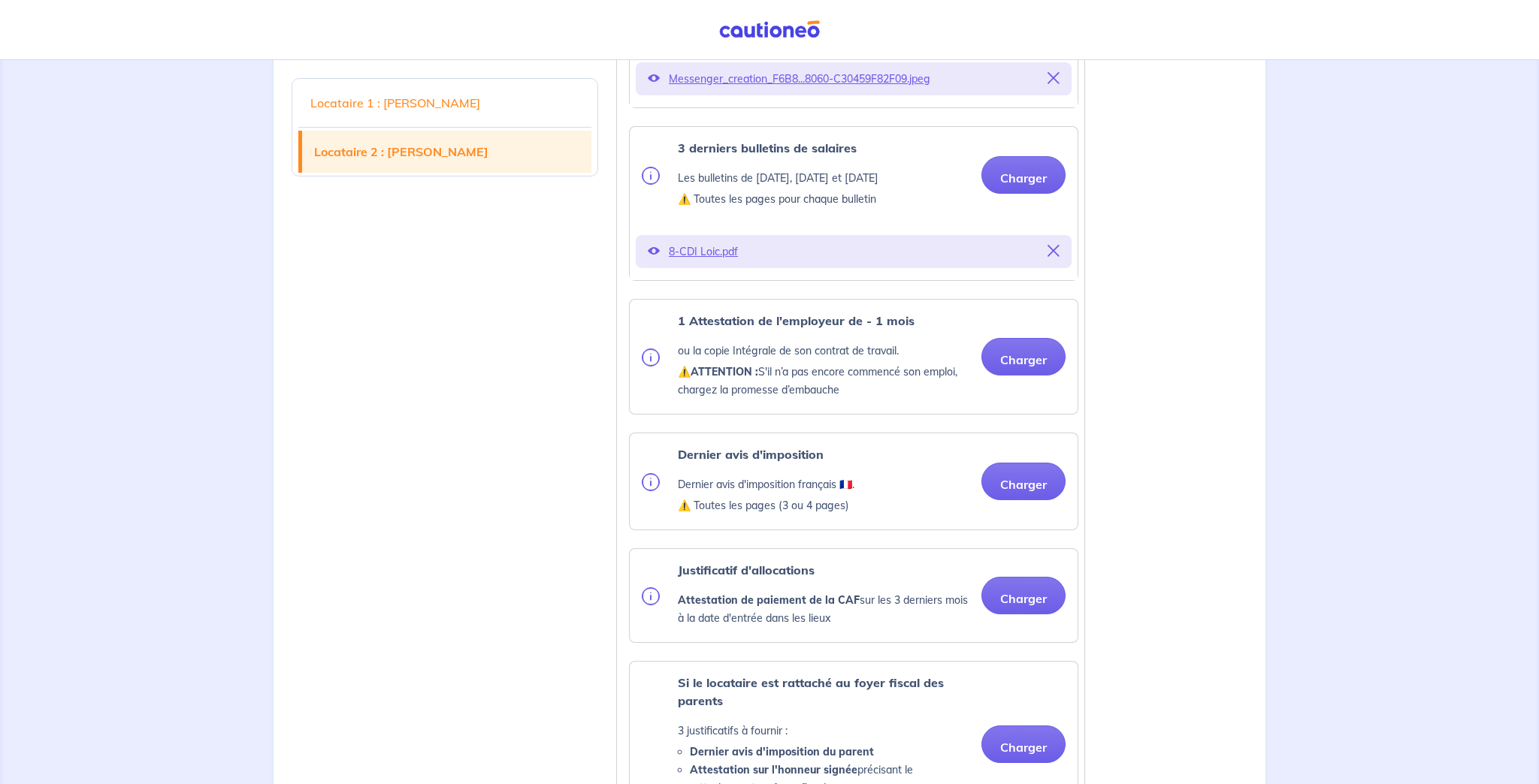
click at [1058, 256] on icon at bounding box center [1053, 250] width 12 height 12
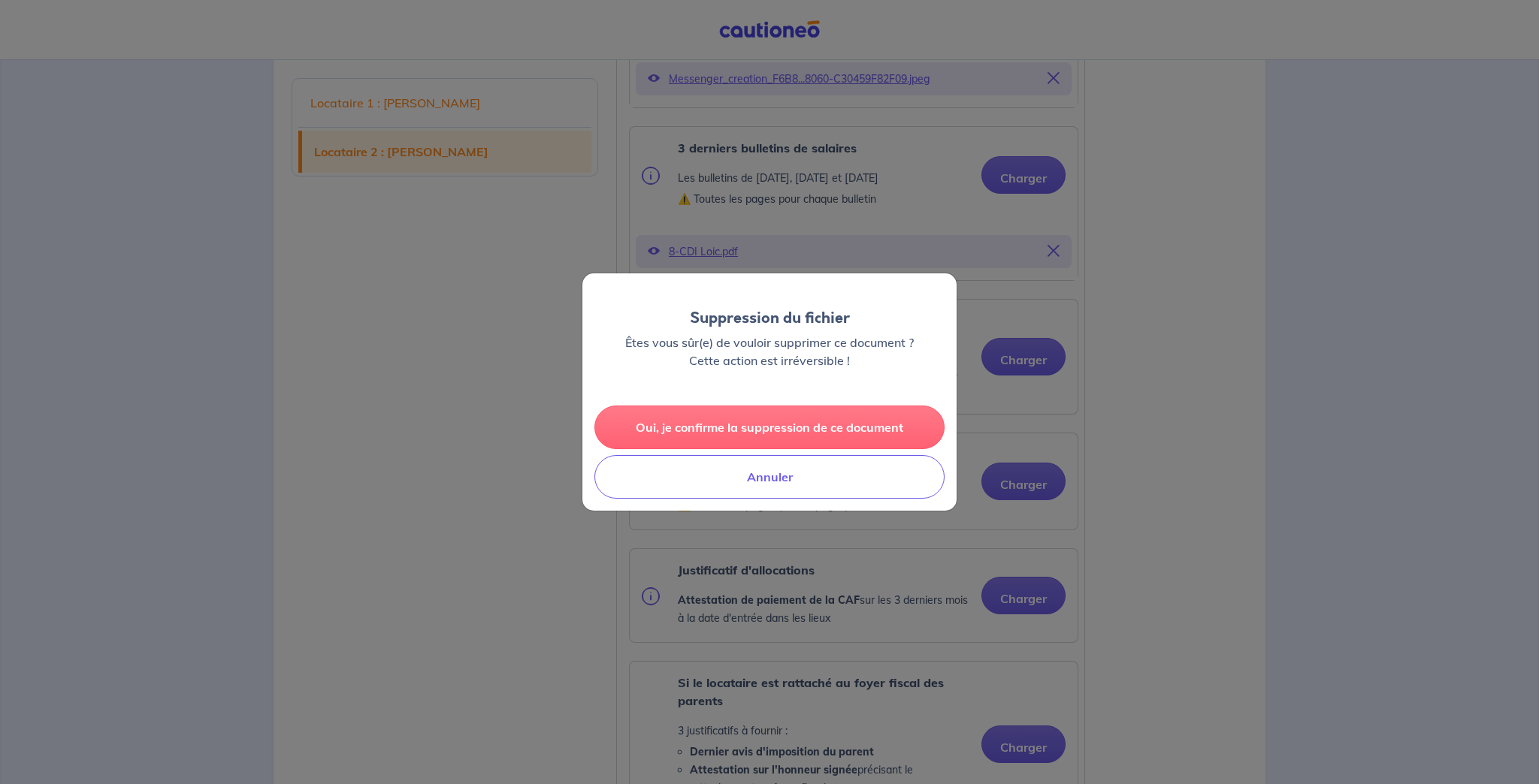
click at [863, 419] on button "Oui, je confirme la suppression de ce document" at bounding box center [769, 427] width 350 height 43
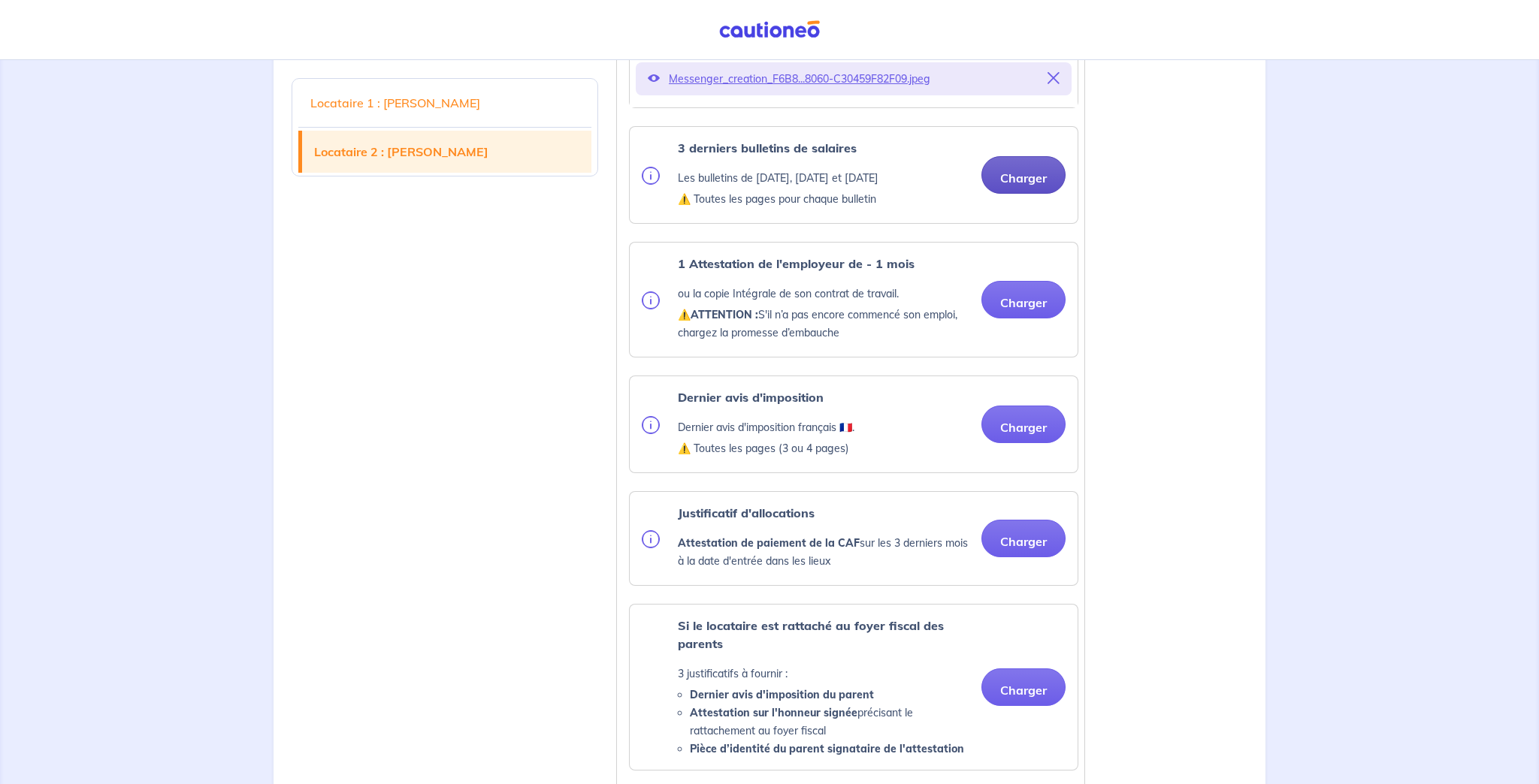
click at [1048, 177] on button "Charger" at bounding box center [1023, 174] width 84 height 38
click at [1025, 171] on button "Charger" at bounding box center [1023, 174] width 84 height 38
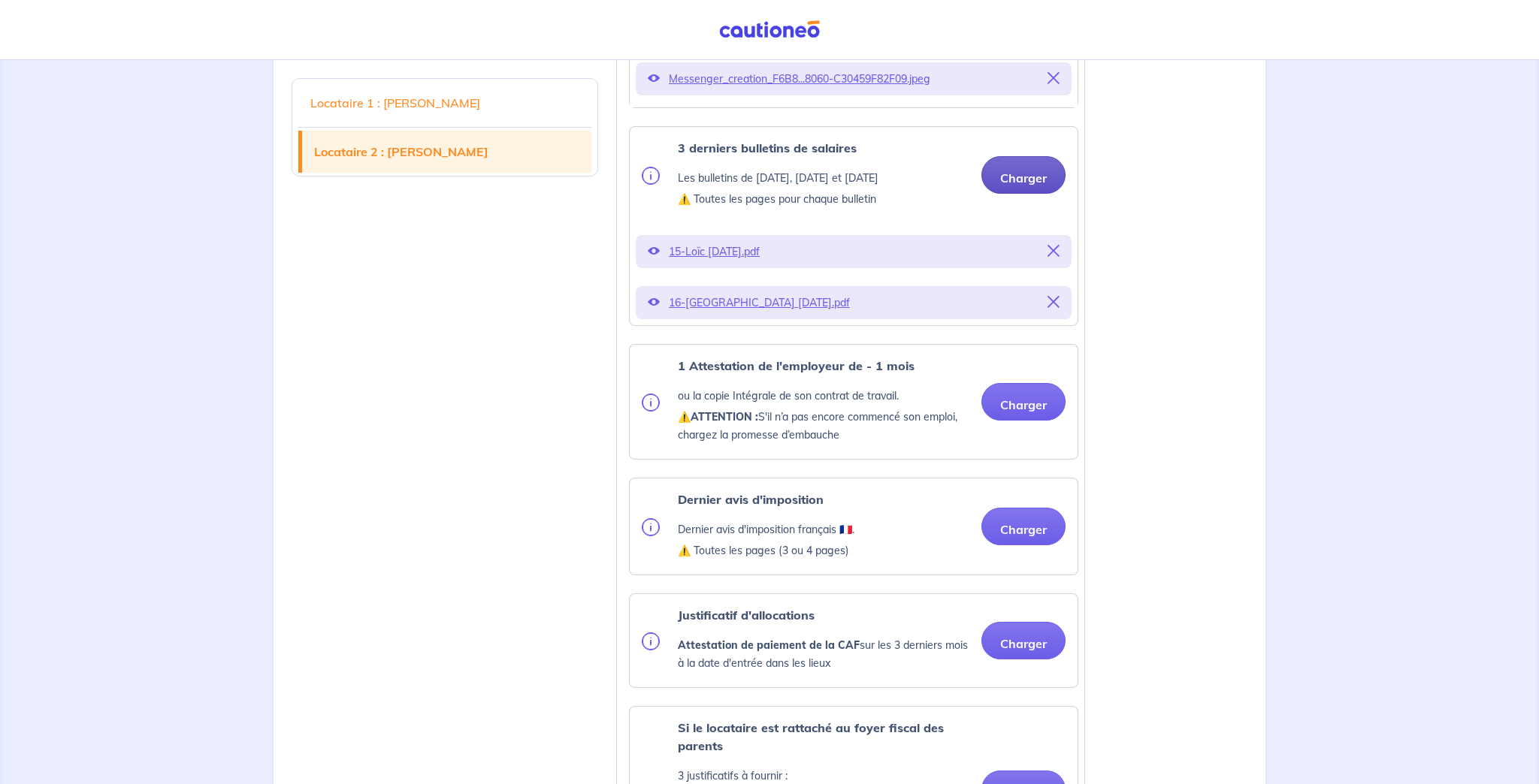
click at [1057, 167] on button "Charger" at bounding box center [1023, 174] width 84 height 38
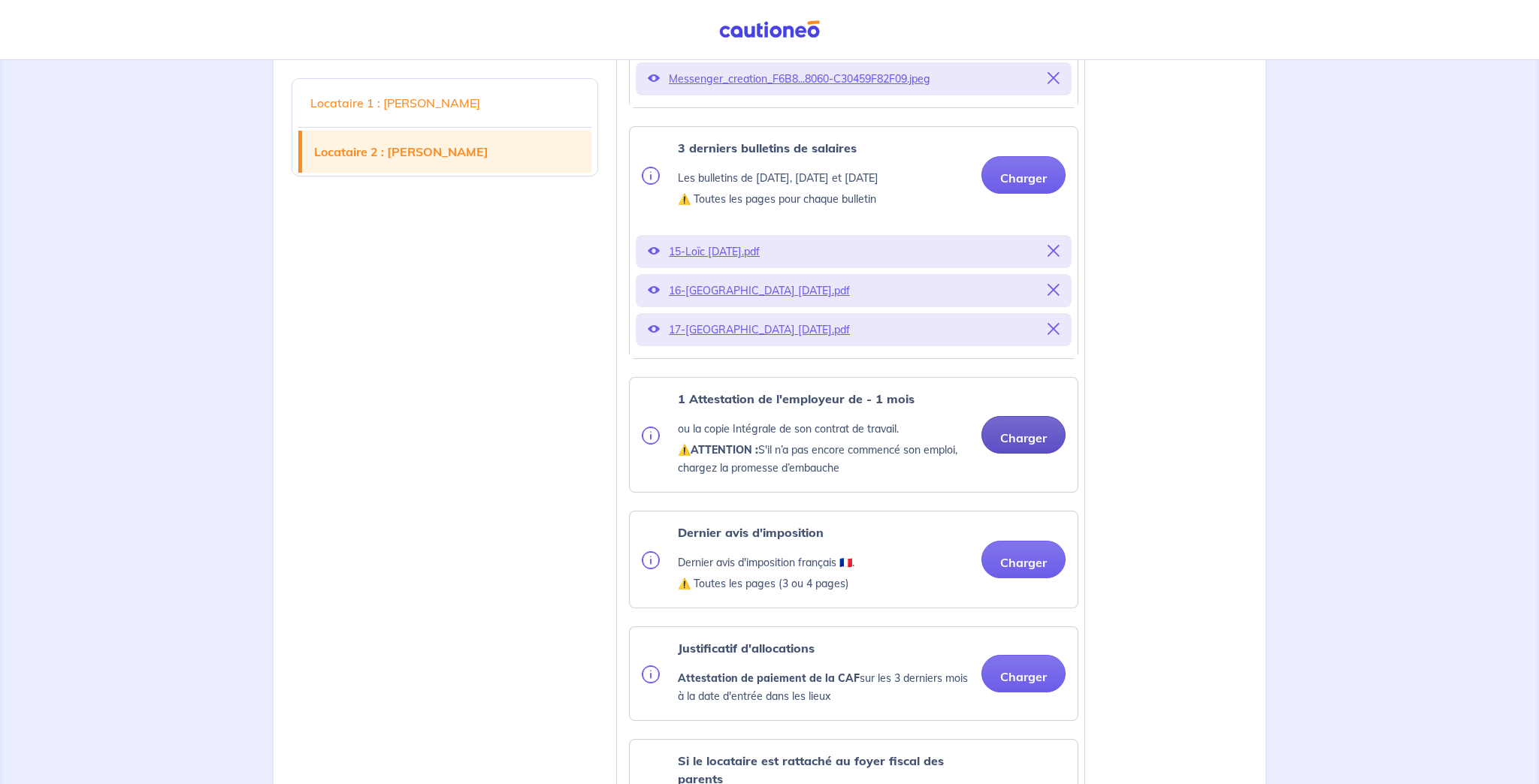
click at [1016, 434] on button "Charger" at bounding box center [1023, 434] width 84 height 38
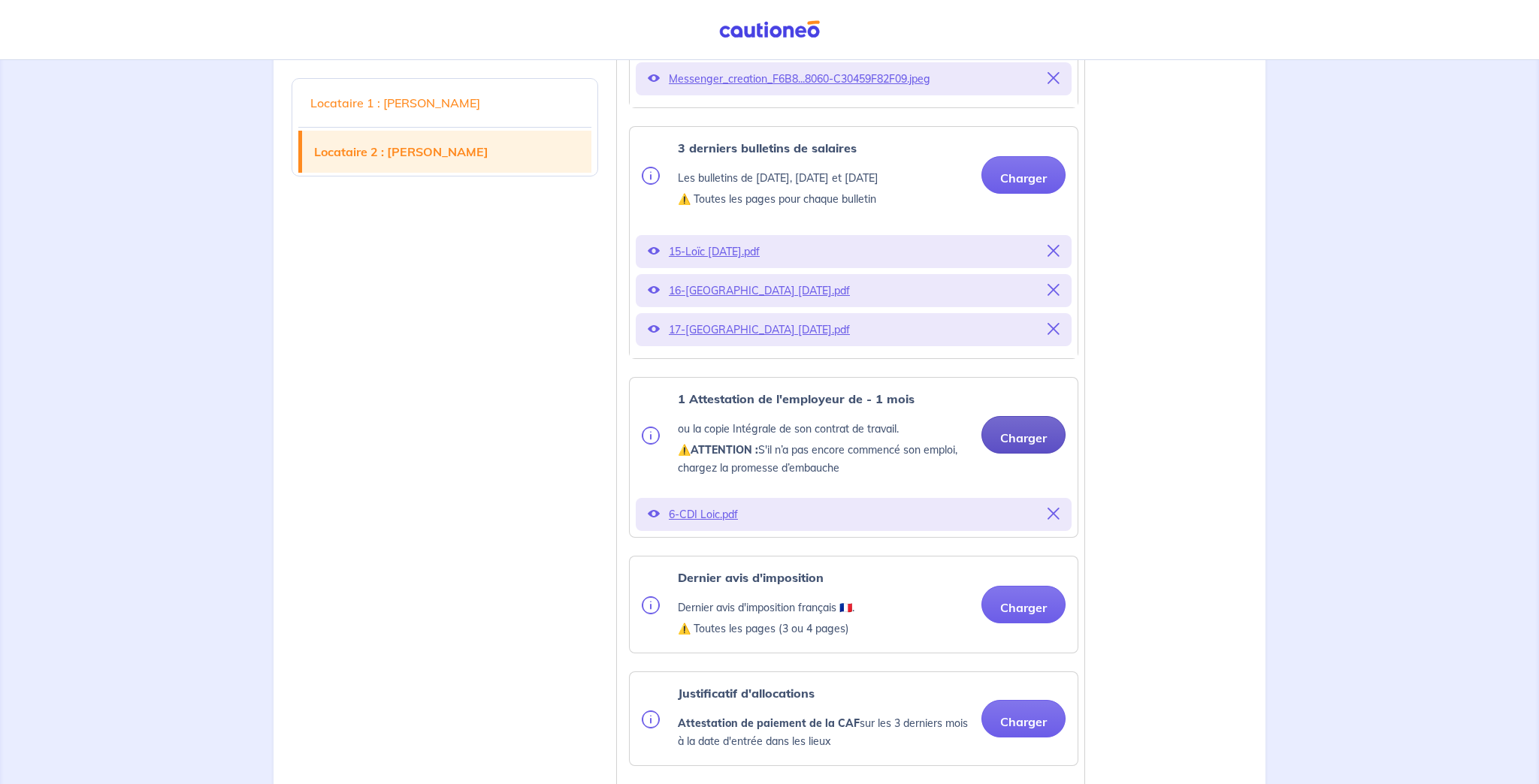
click at [1023, 442] on button "Charger" at bounding box center [1023, 434] width 84 height 38
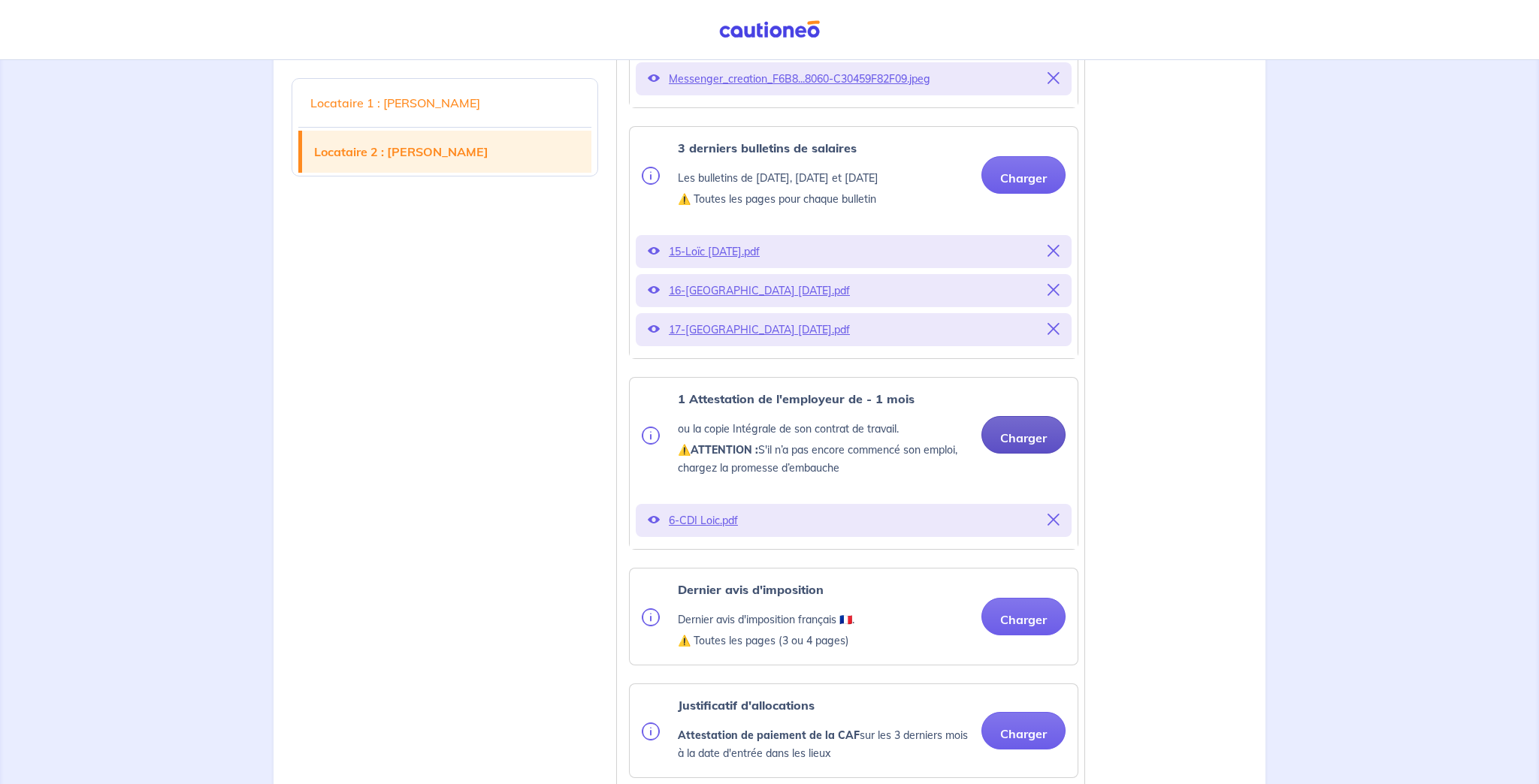
click at [1024, 436] on button "Charger" at bounding box center [1023, 434] width 84 height 38
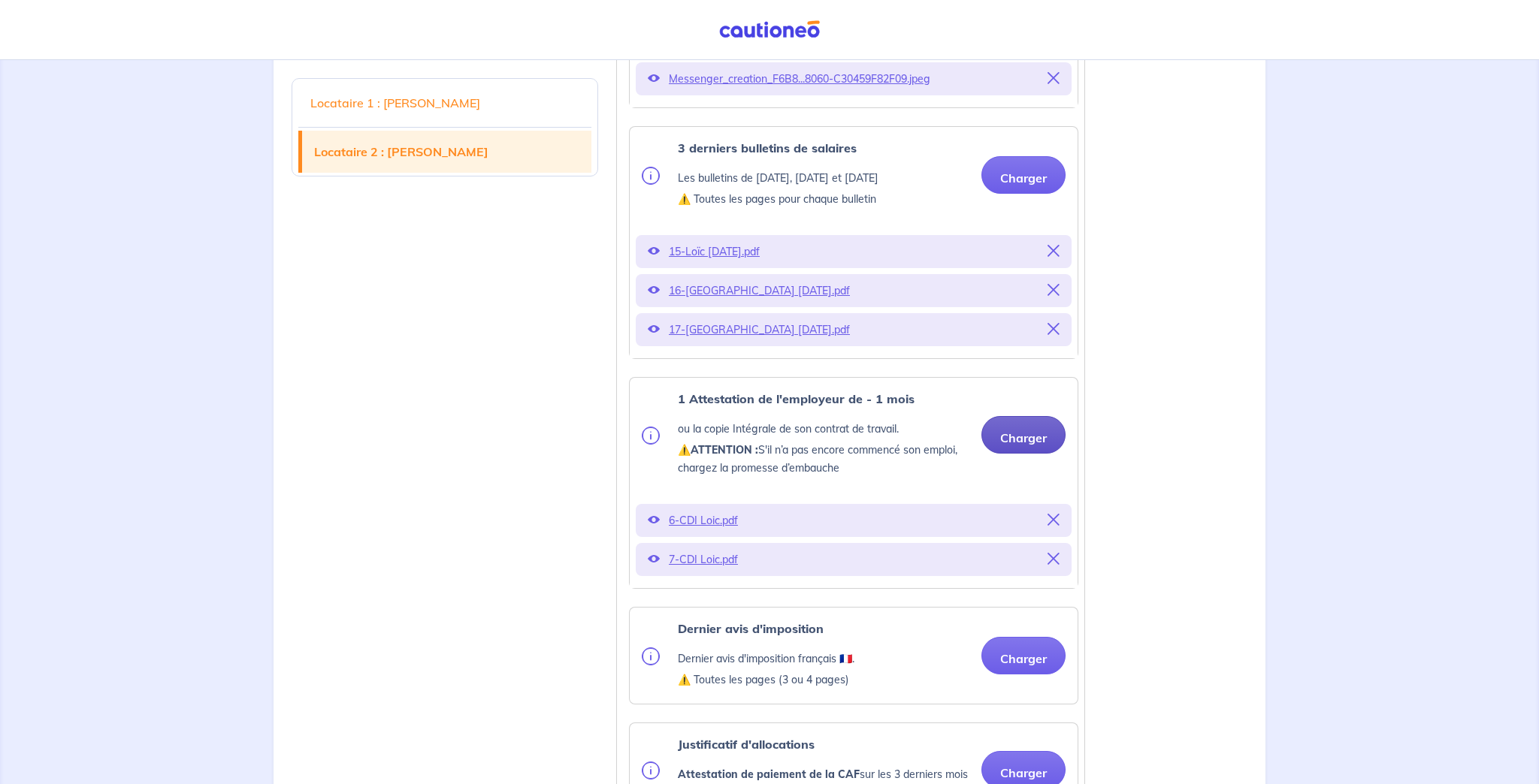
click at [1035, 431] on button "Charger" at bounding box center [1023, 434] width 84 height 38
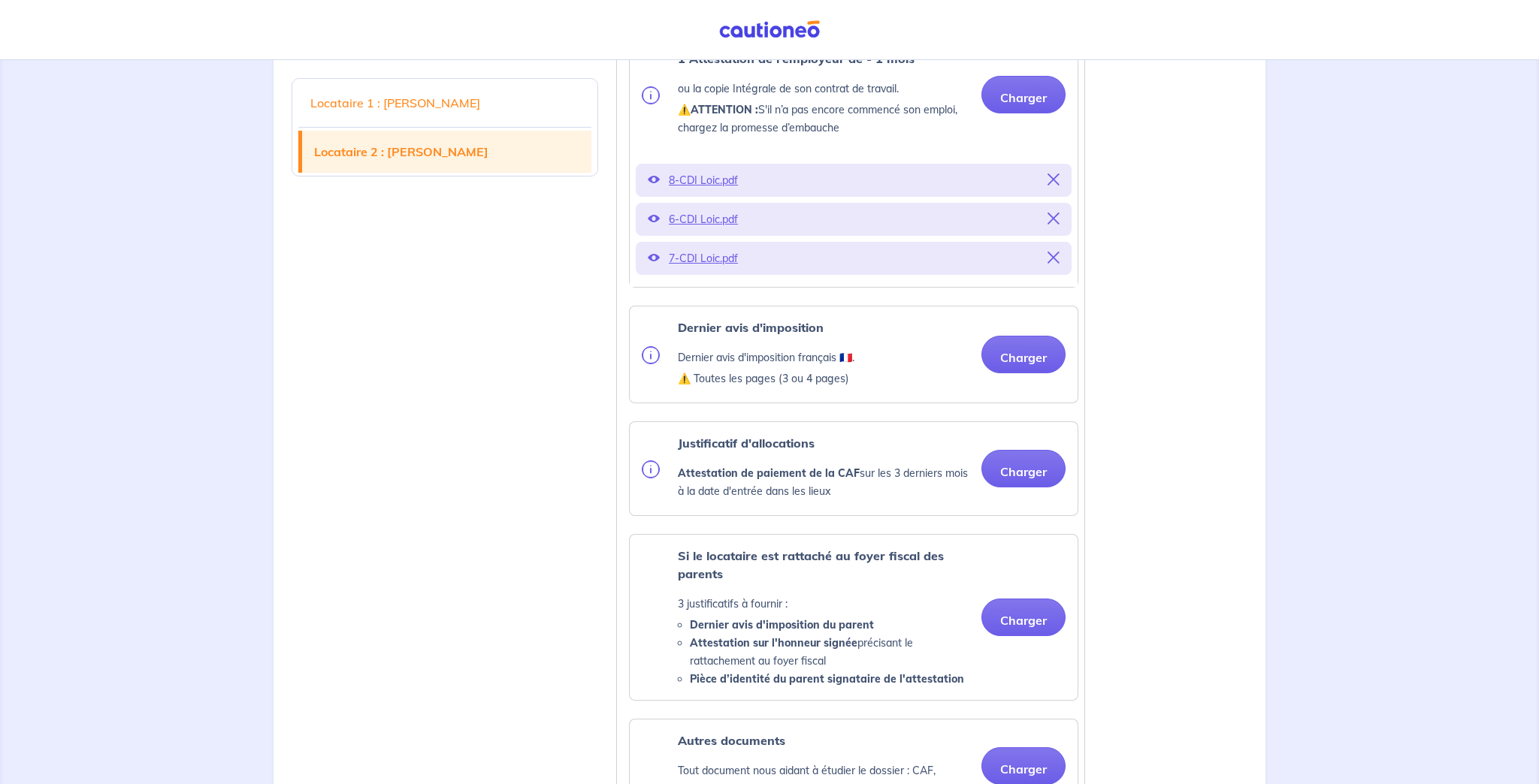
scroll to position [2534, 0]
click at [1023, 349] on ul "Pièce d’identité Carte nationale d'identité OU Passeport OU Titre de séjour ⚠️ …" at bounding box center [851, 288] width 456 height 1460
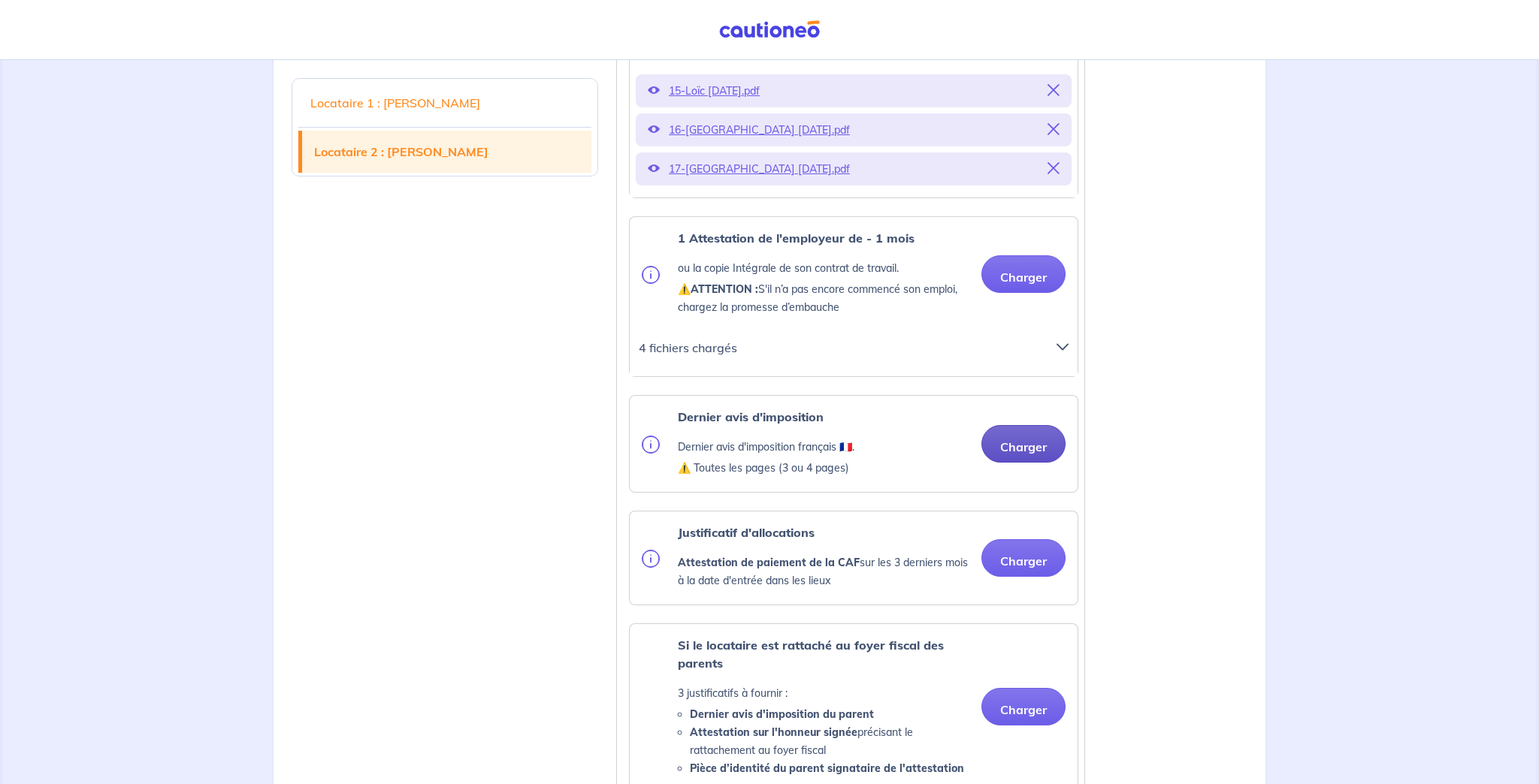
scroll to position [2358, 0]
click at [1007, 438] on button "Charger" at bounding box center [1023, 442] width 84 height 38
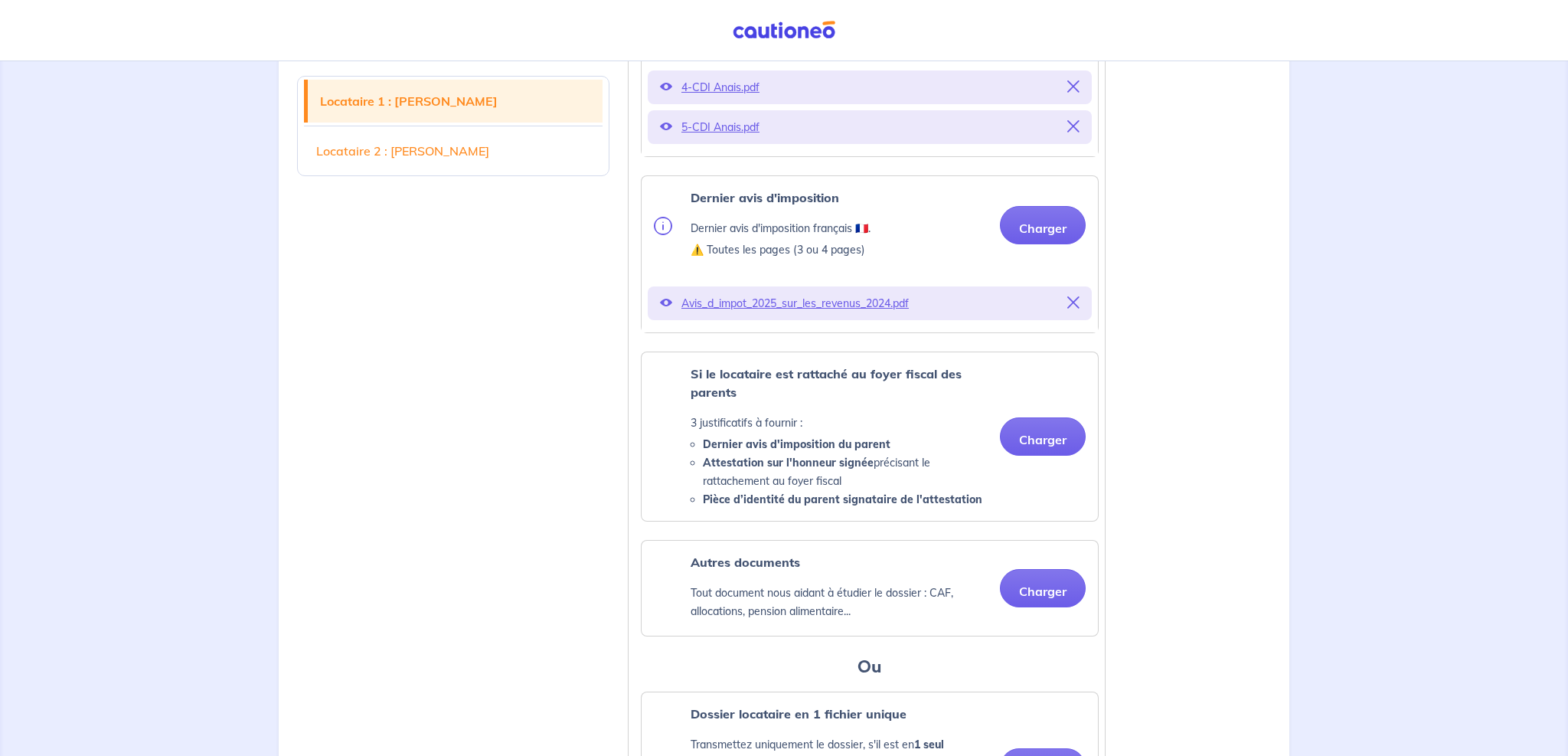
scroll to position [1143, 0]
click at [1035, 445] on button "Charger" at bounding box center [1043, 433] width 85 height 38
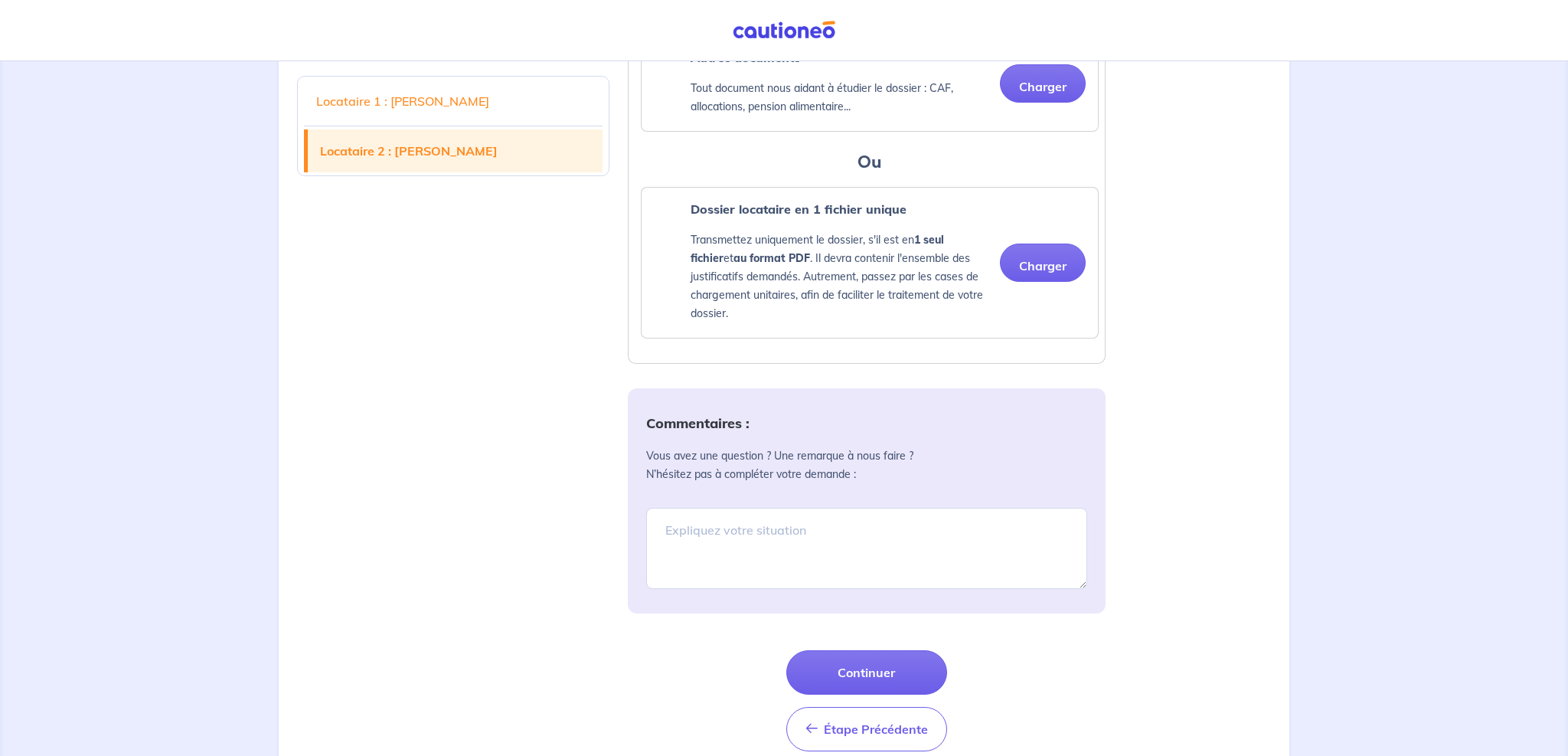
scroll to position [3281, 0]
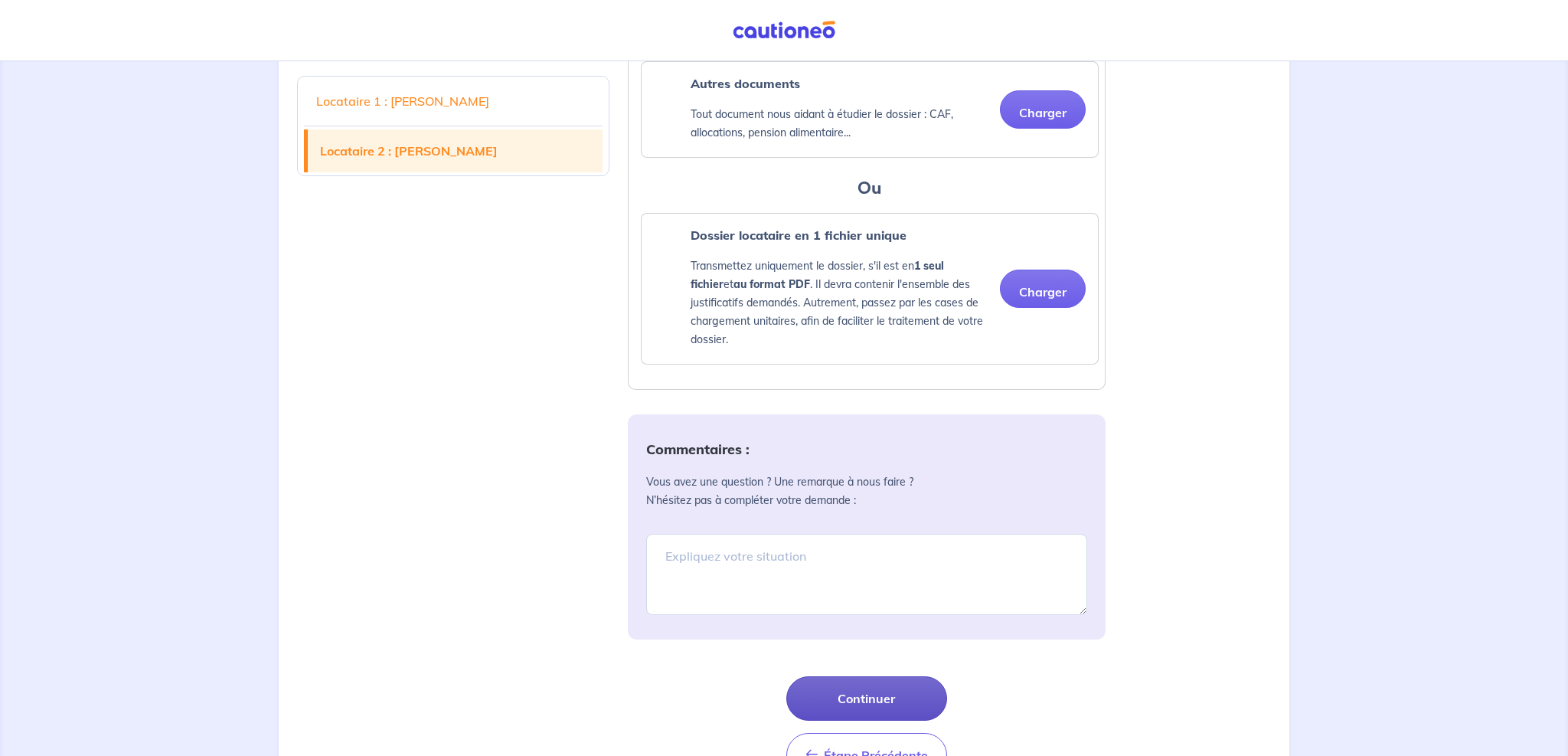
click at [914, 704] on button "Continuer" at bounding box center [867, 698] width 161 height 44
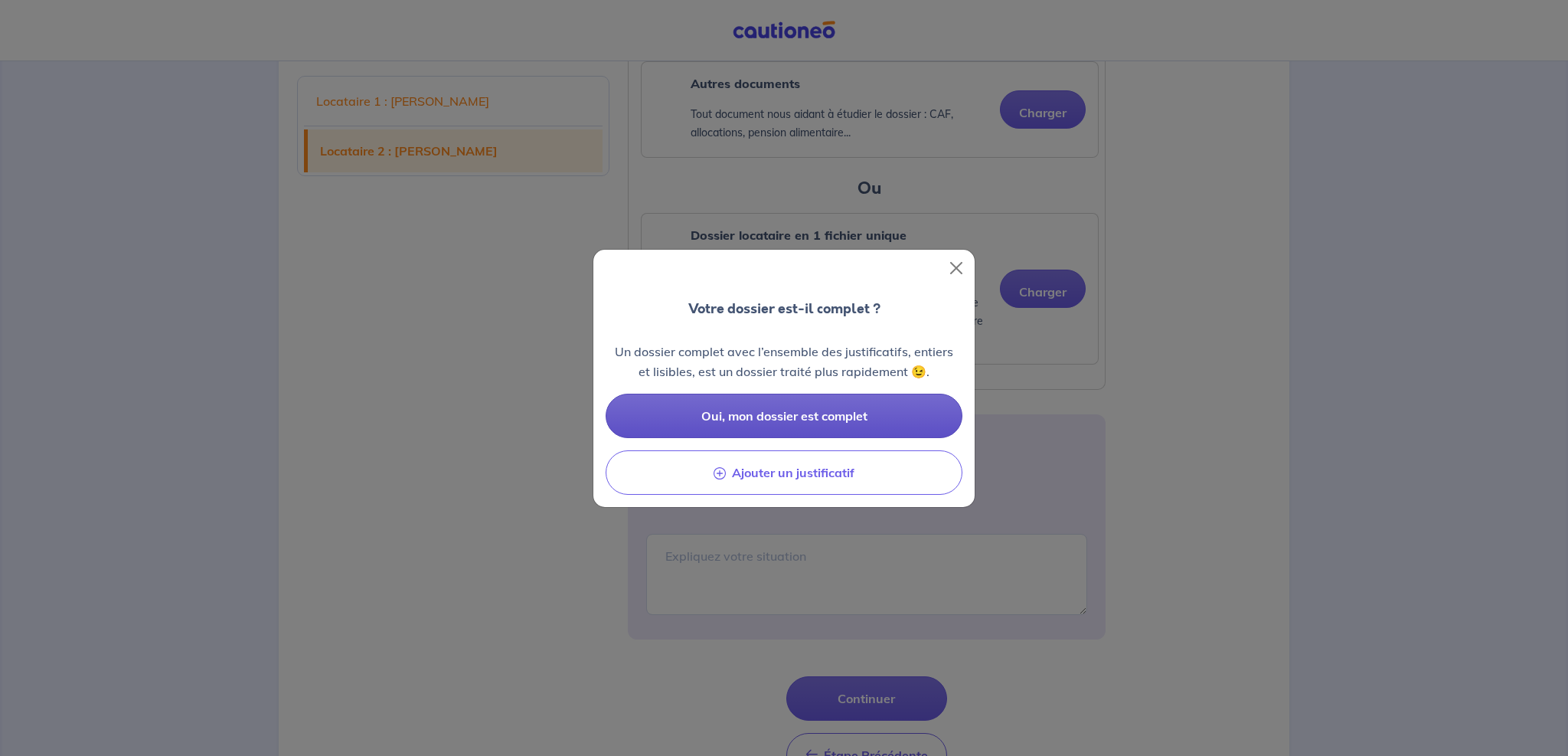
click at [821, 421] on span "Oui, mon dossier est complet" at bounding box center [784, 416] width 166 height 16
